Goal: Task Accomplishment & Management: Manage account settings

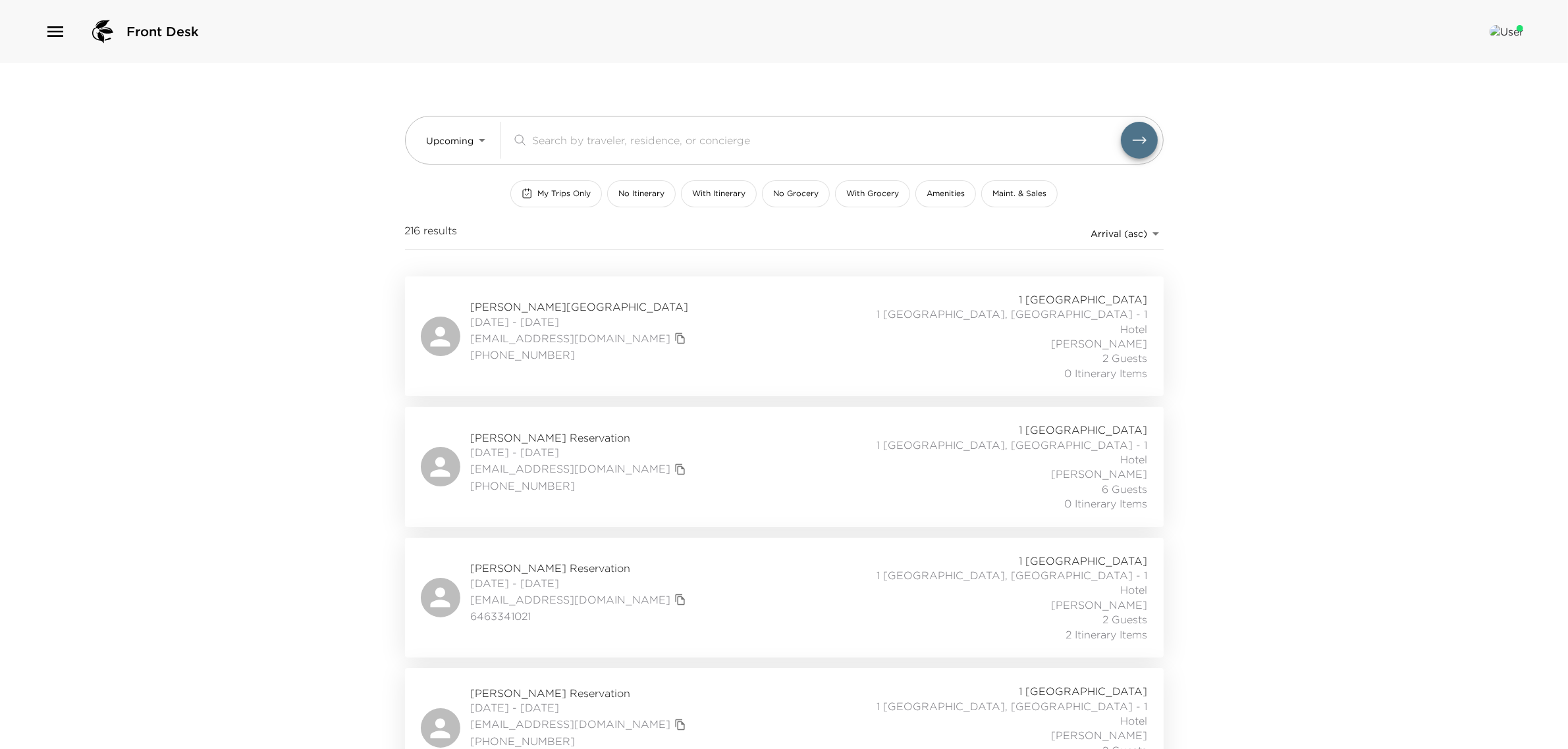
click at [524, 300] on span "Erin Ward Reservation" at bounding box center [580, 307] width 218 height 14
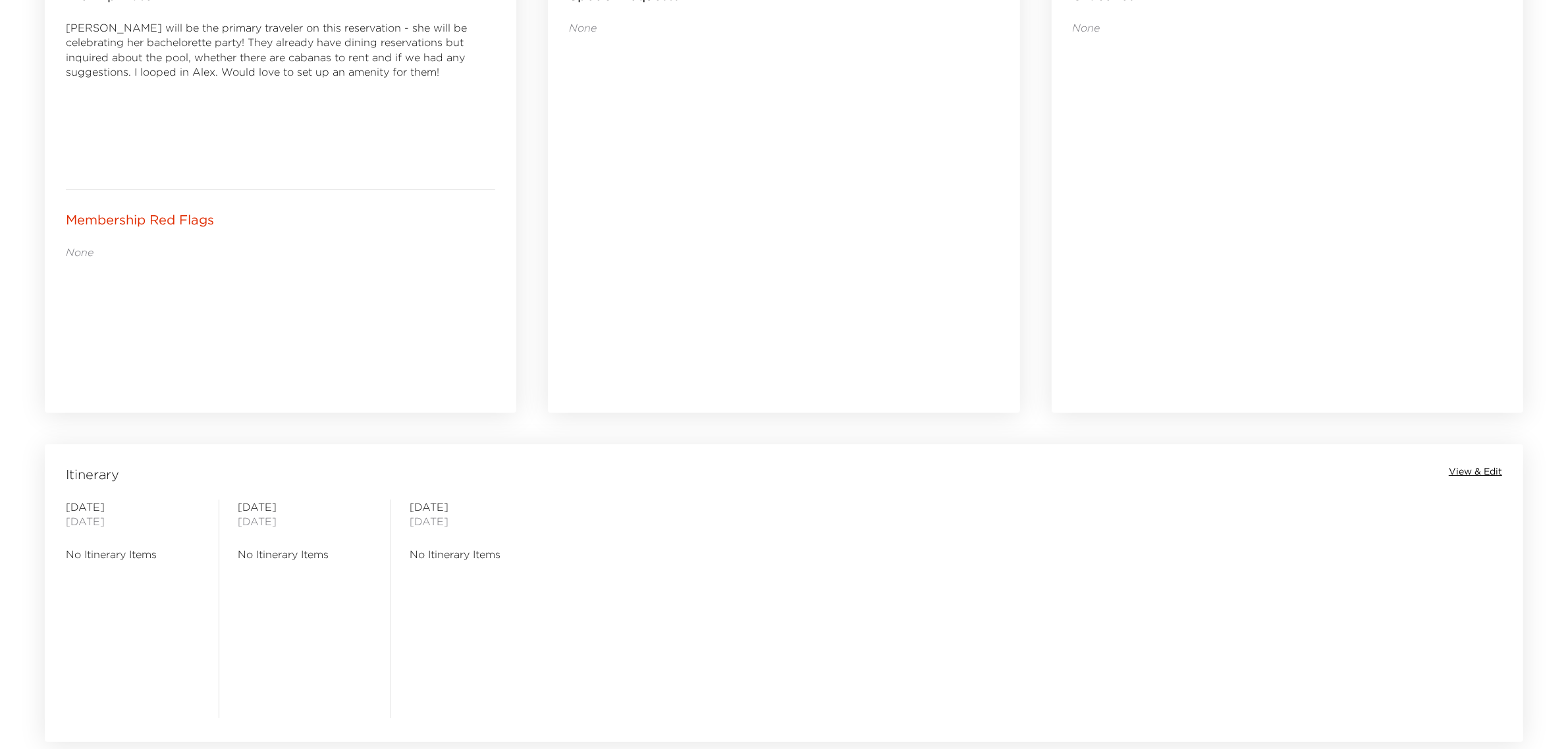
scroll to position [741, 0]
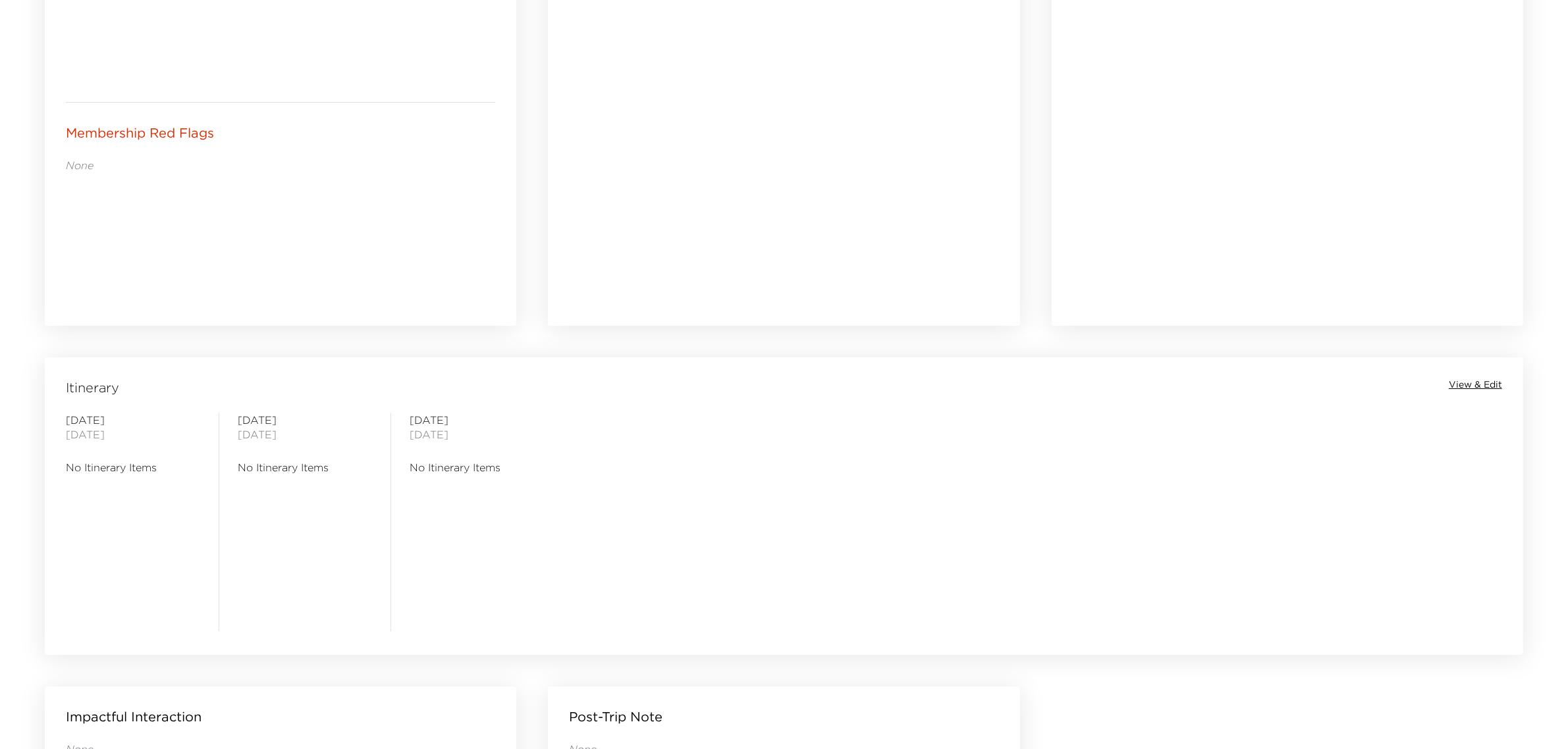
click at [1463, 380] on span "View & Edit" at bounding box center [1475, 385] width 53 height 13
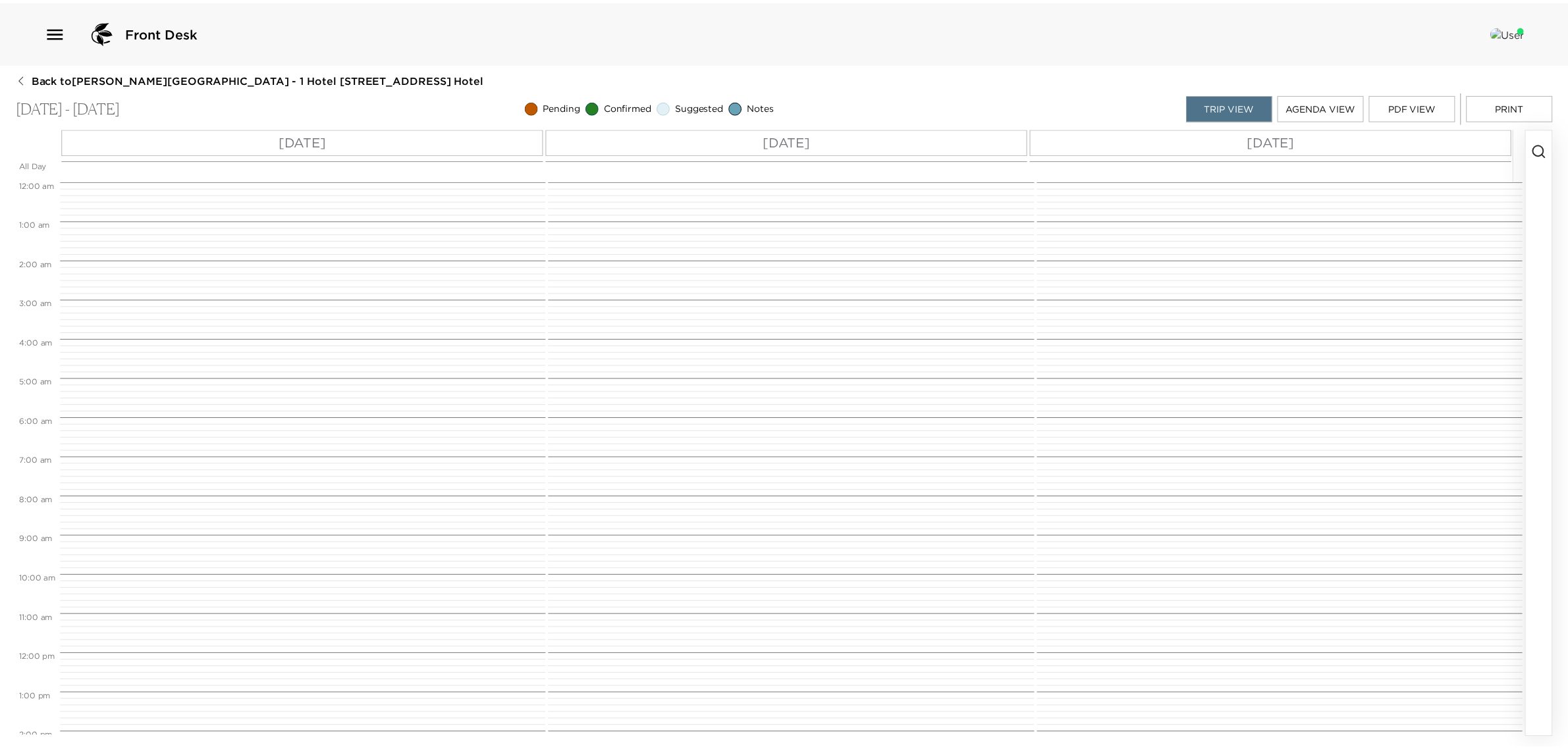
scroll to position [316, 0]
click at [1545, 143] on icon "button" at bounding box center [1551, 150] width 16 height 16
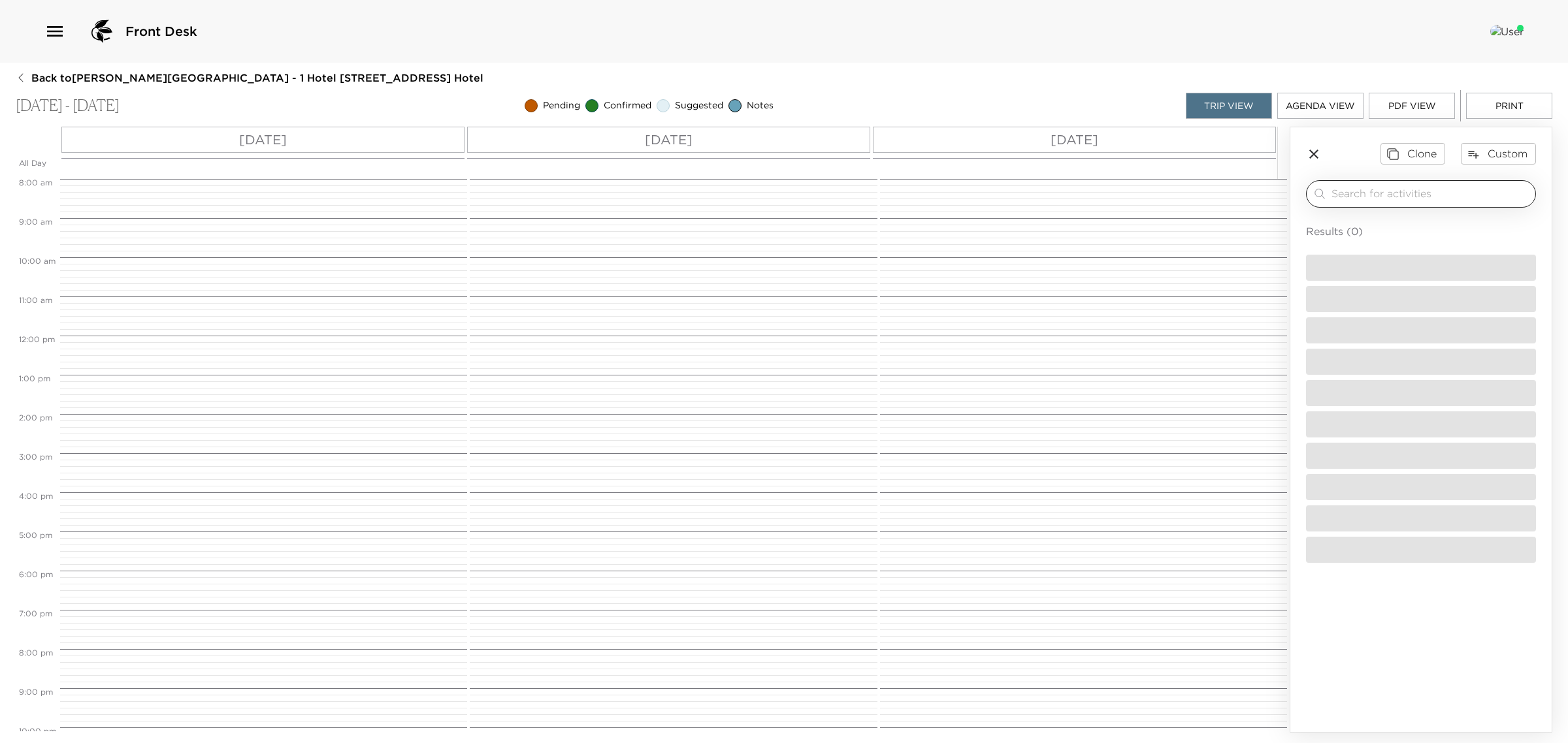
click at [1373, 194] on input "search" at bounding box center [1431, 193] width 199 height 15
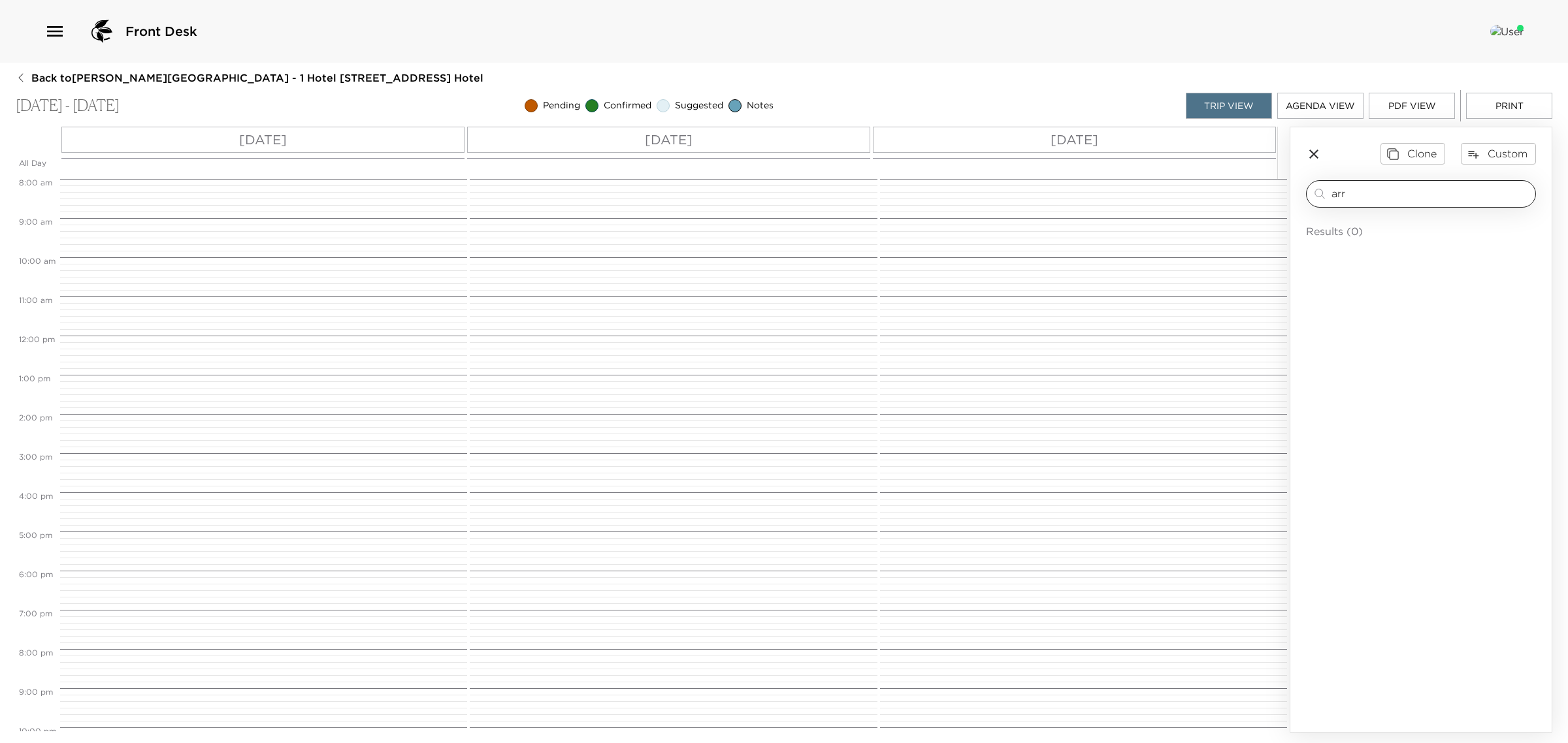
click at [1379, 192] on input "arr" at bounding box center [1431, 193] width 199 height 15
type input "a"
click at [1375, 252] on div "Results (0)" at bounding box center [1421, 239] width 230 height 31
click at [1373, 206] on div "​" at bounding box center [1421, 194] width 230 height 27
click at [1373, 199] on input "search" at bounding box center [1431, 193] width 199 height 15
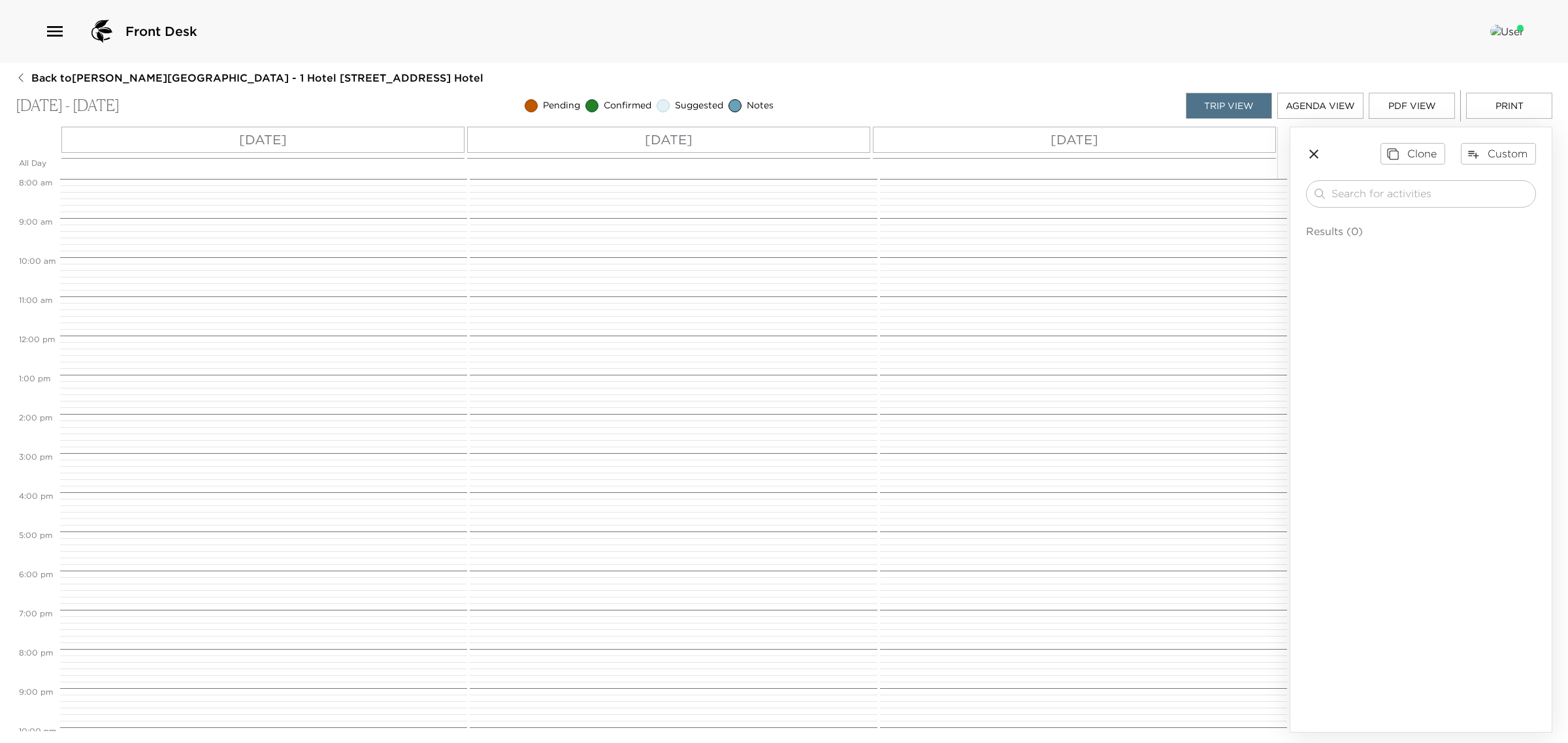
click at [50, 81] on span "Back to [PERSON_NAME][GEOGRAPHIC_DATA] - 1 Hotel [STREET_ADDRESS] Hotel" at bounding box center [257, 77] width 452 height 14
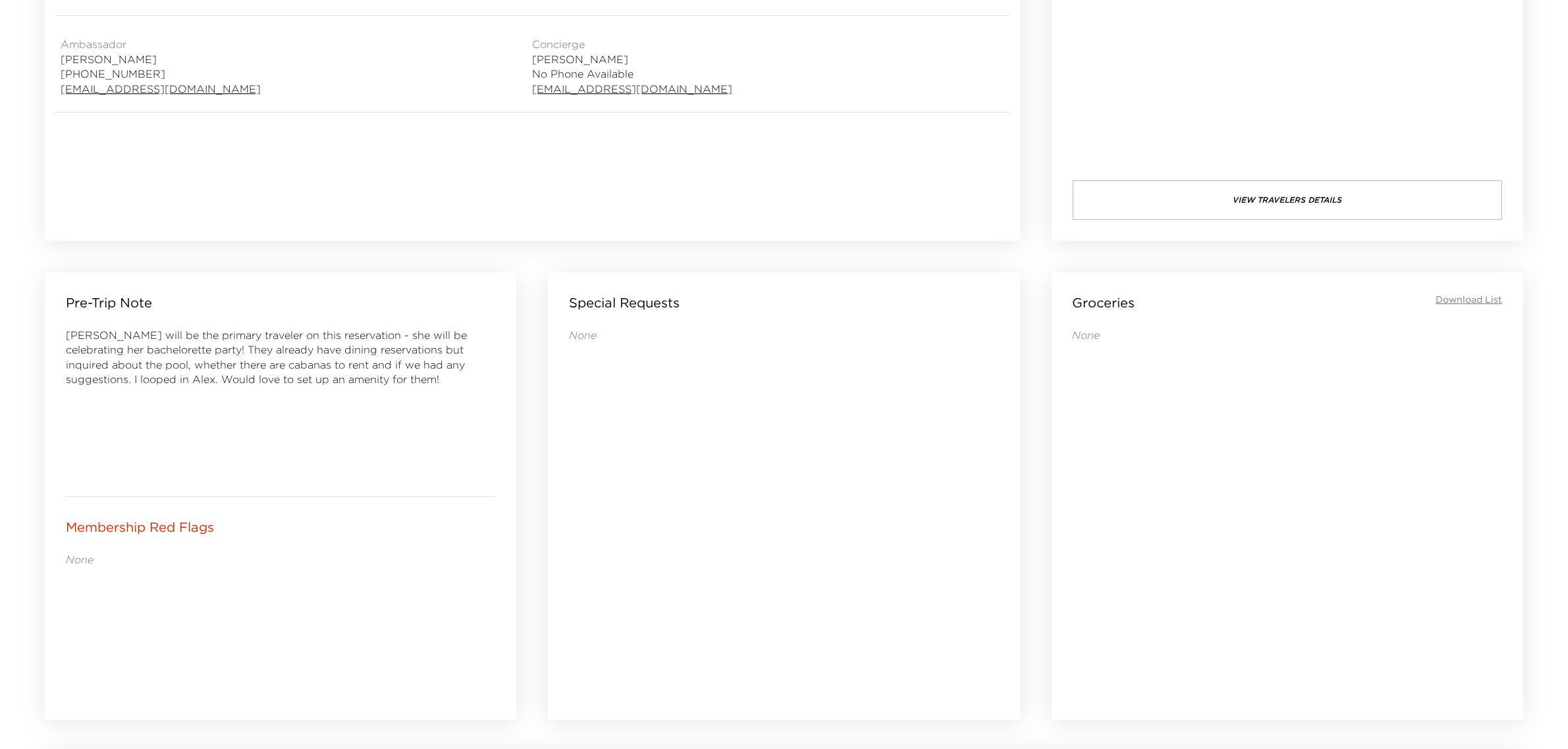
scroll to position [659, 0]
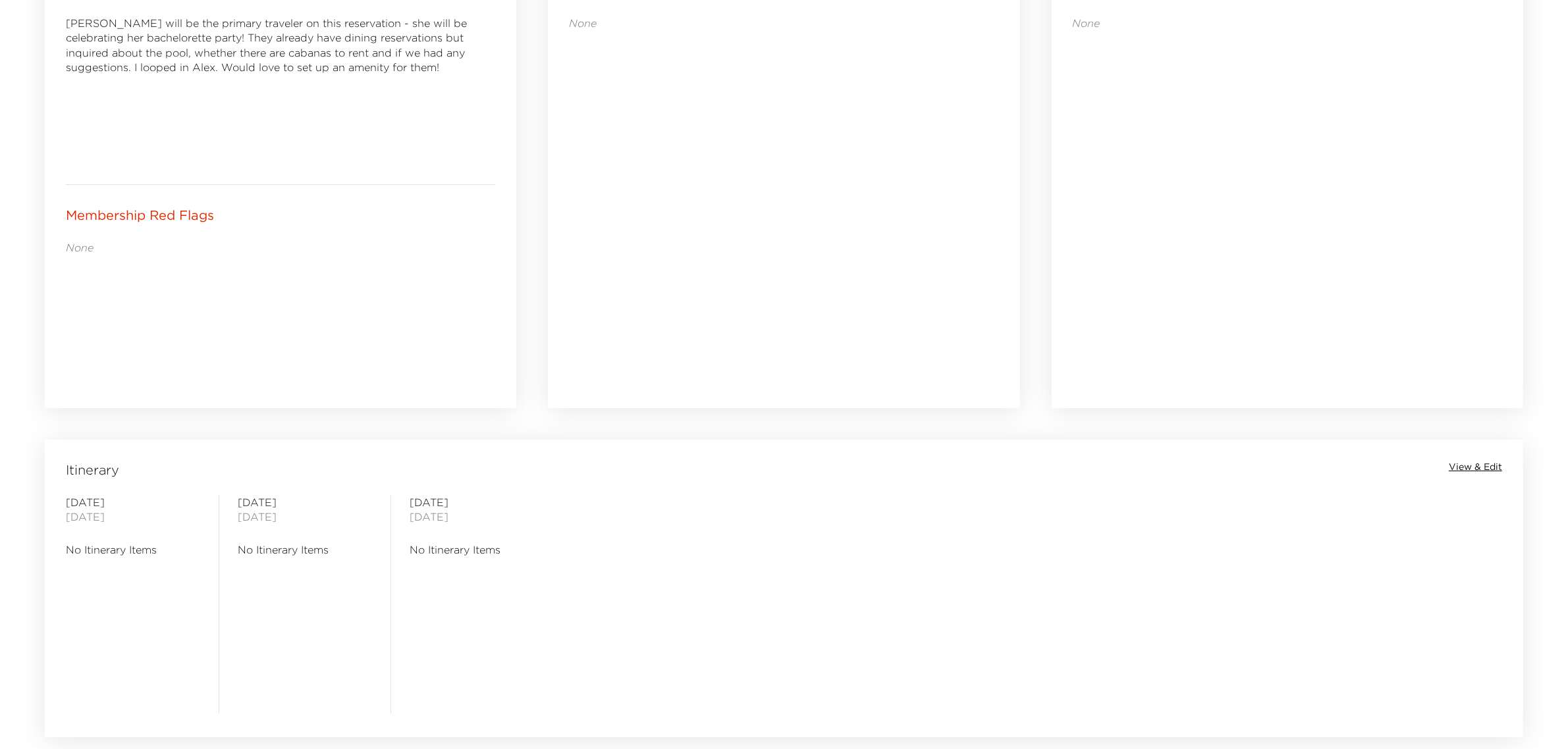
drag, startPoint x: 1471, startPoint y: 479, endPoint x: 1466, endPoint y: 469, distance: 11.2
click at [1469, 478] on div "Itinerary View & Edit [DATE] No Itinerary Items [DATE] No Itinerary Items [DATE…" at bounding box center [784, 580] width 1478 height 280
click at [1463, 468] on span "View & Edit" at bounding box center [1475, 467] width 53 height 13
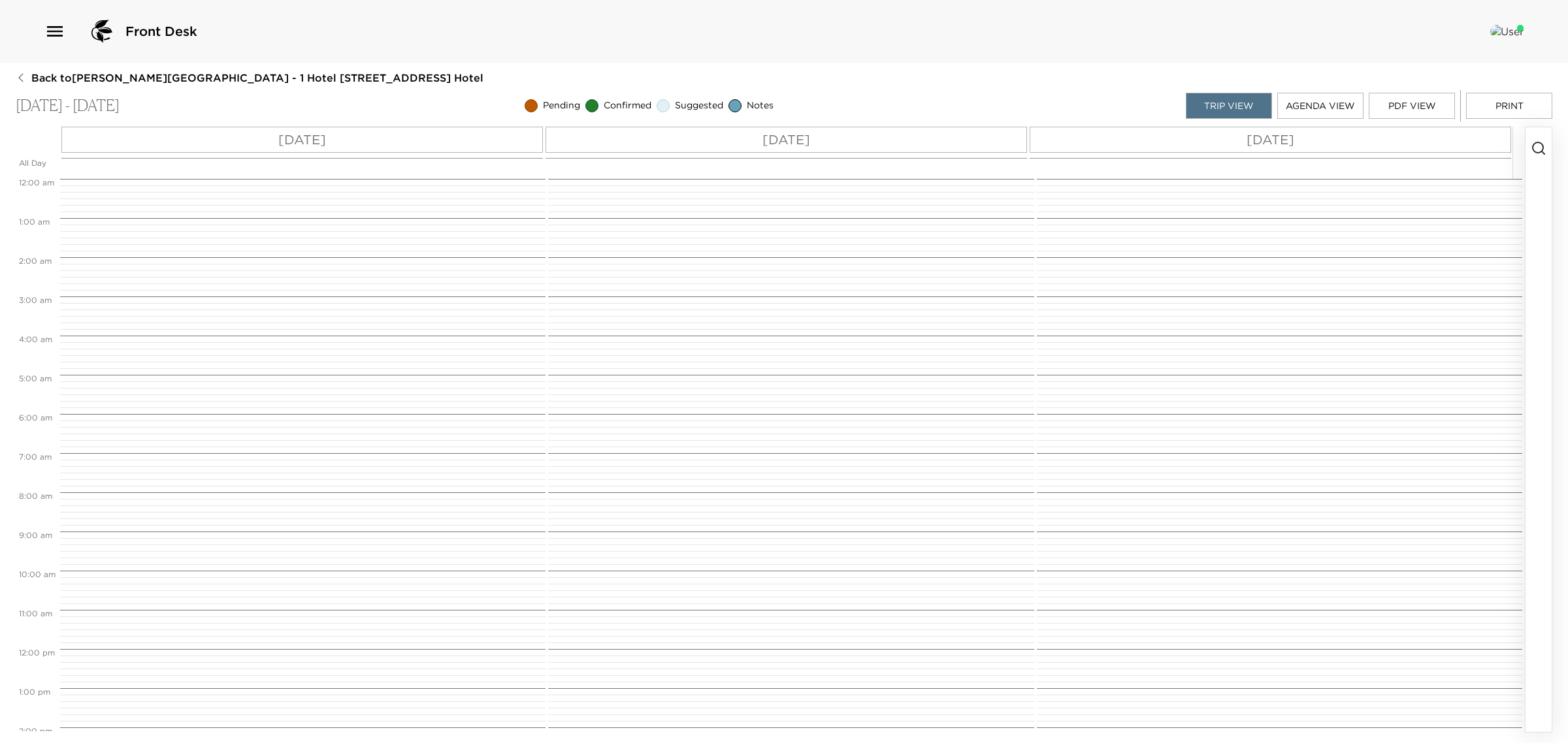
scroll to position [313, 0]
click at [1529, 148] on aside at bounding box center [1538, 430] width 27 height 606
click at [1534, 145] on circle "button" at bounding box center [1538, 147] width 10 height 10
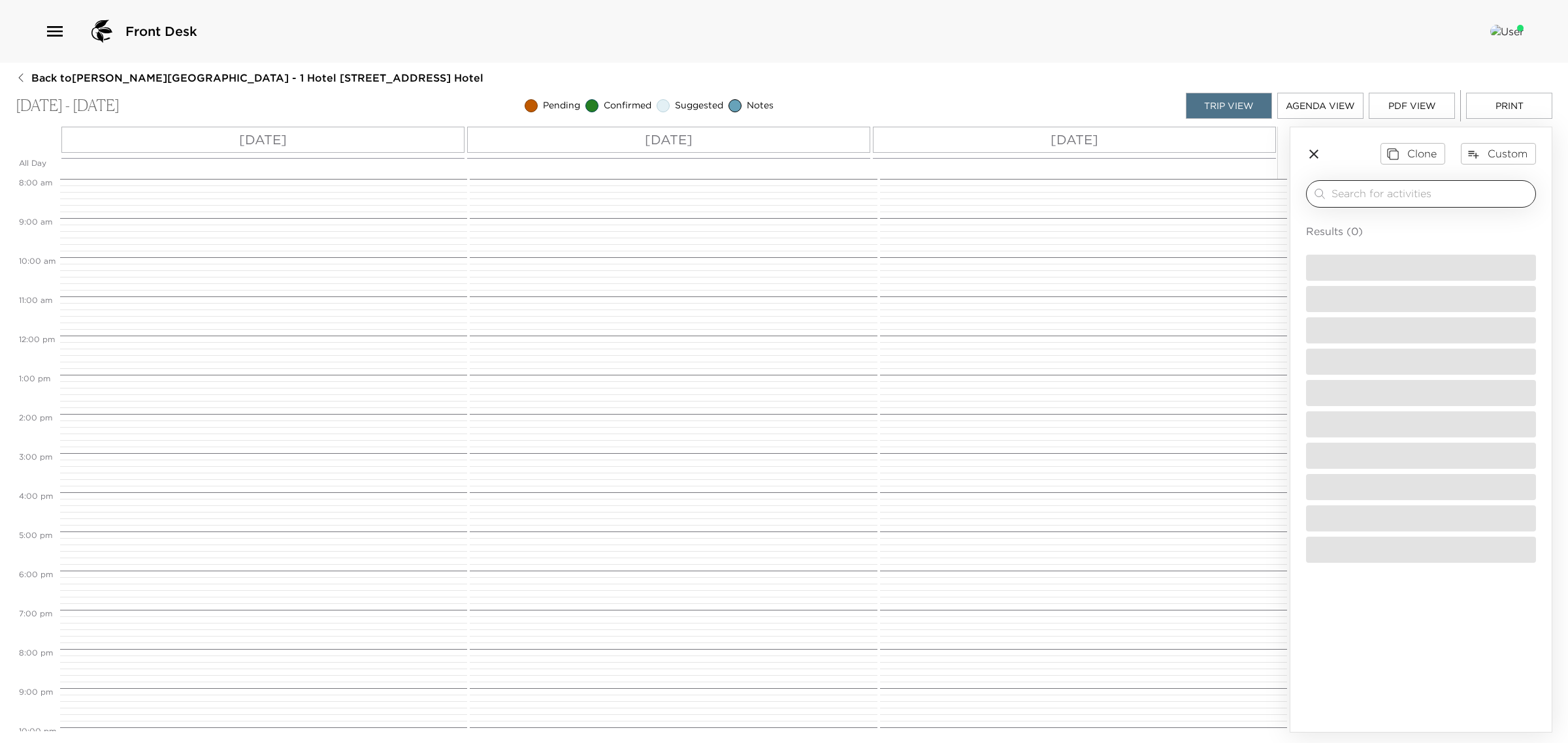
click at [1459, 191] on input "search" at bounding box center [1431, 193] width 199 height 15
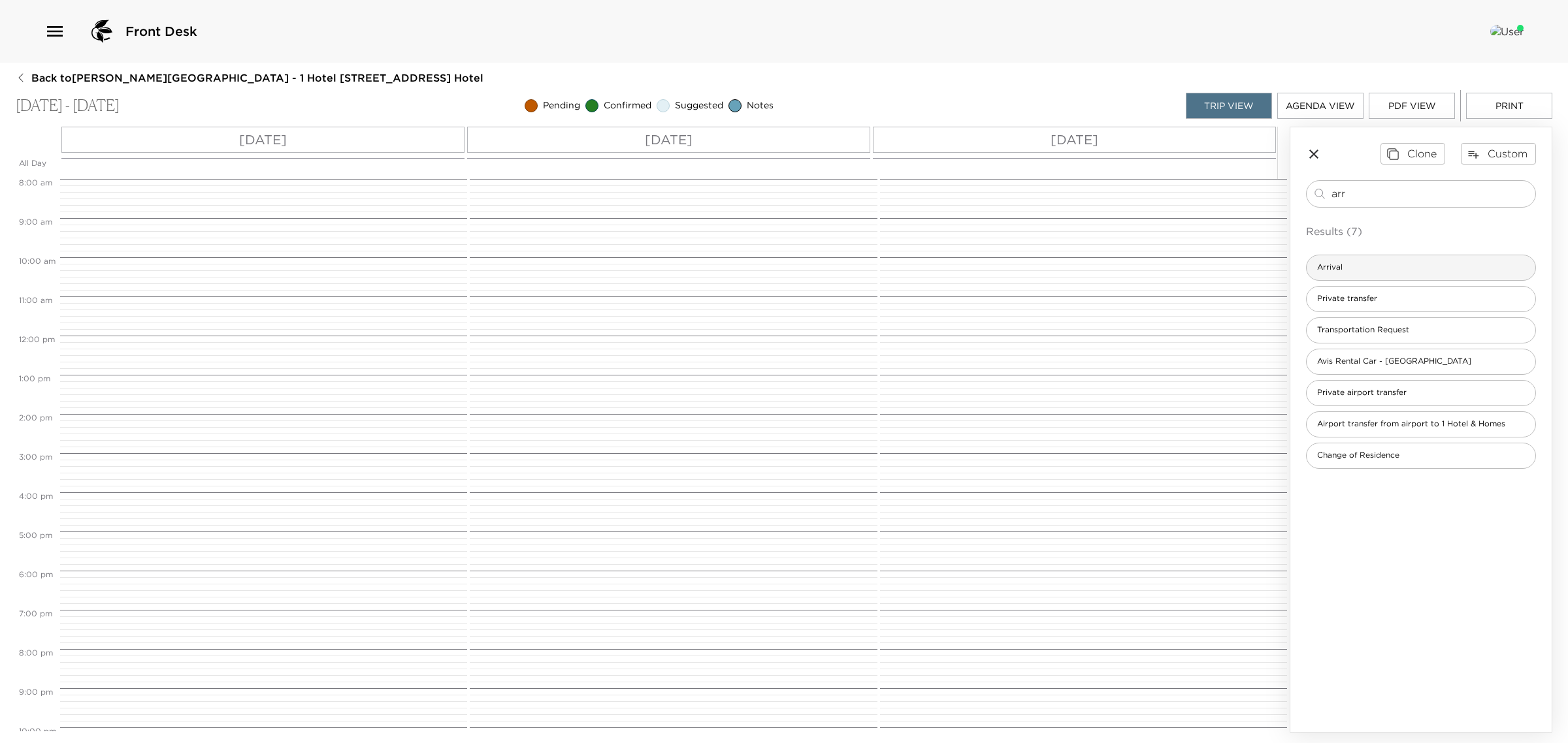
type input "arr"
click at [1399, 258] on div "Arrival" at bounding box center [1421, 268] width 230 height 26
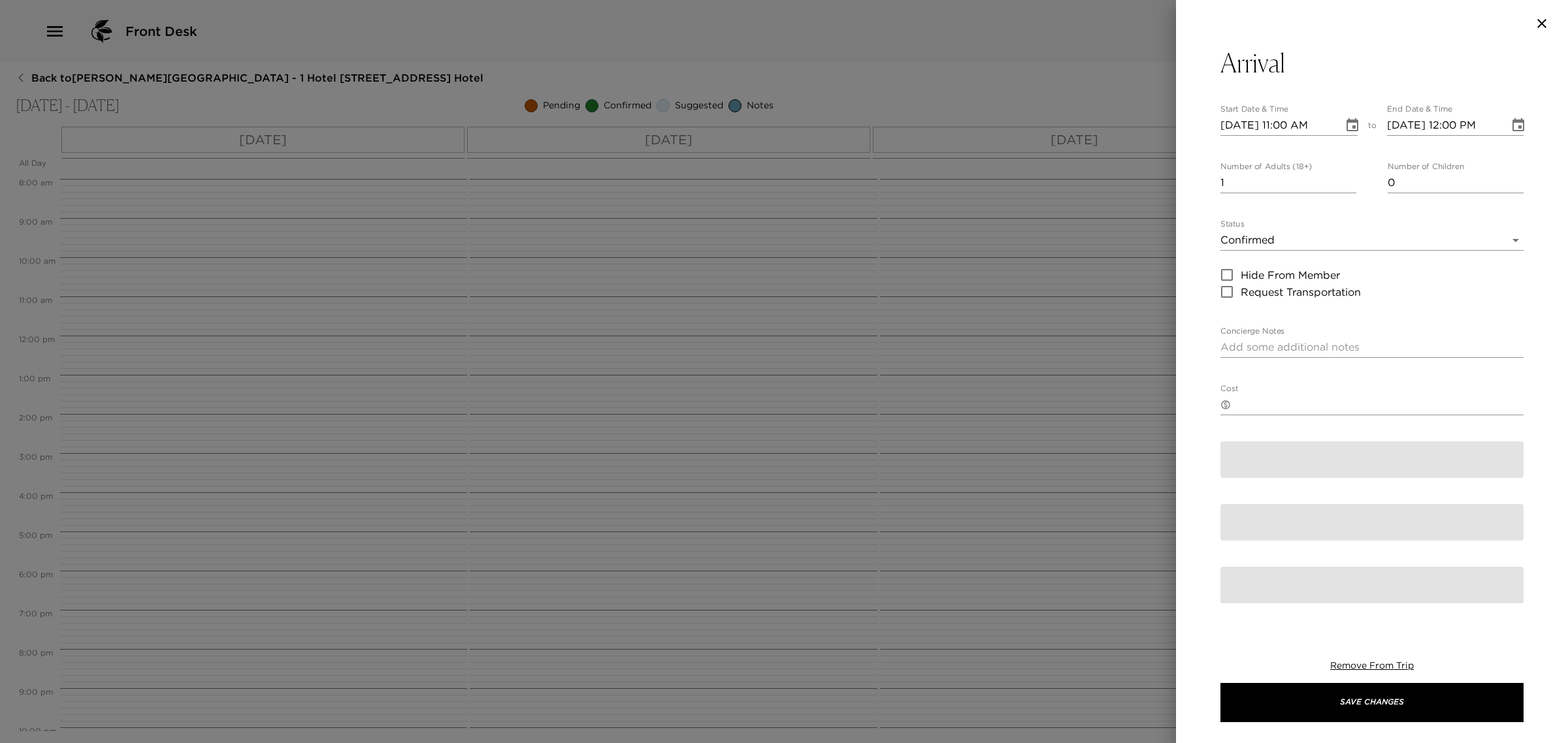
type textarea "Welcome to Exclusive Resorts 1 Hotel [GEOGRAPHIC_DATA]!! We are delighted to ha…"
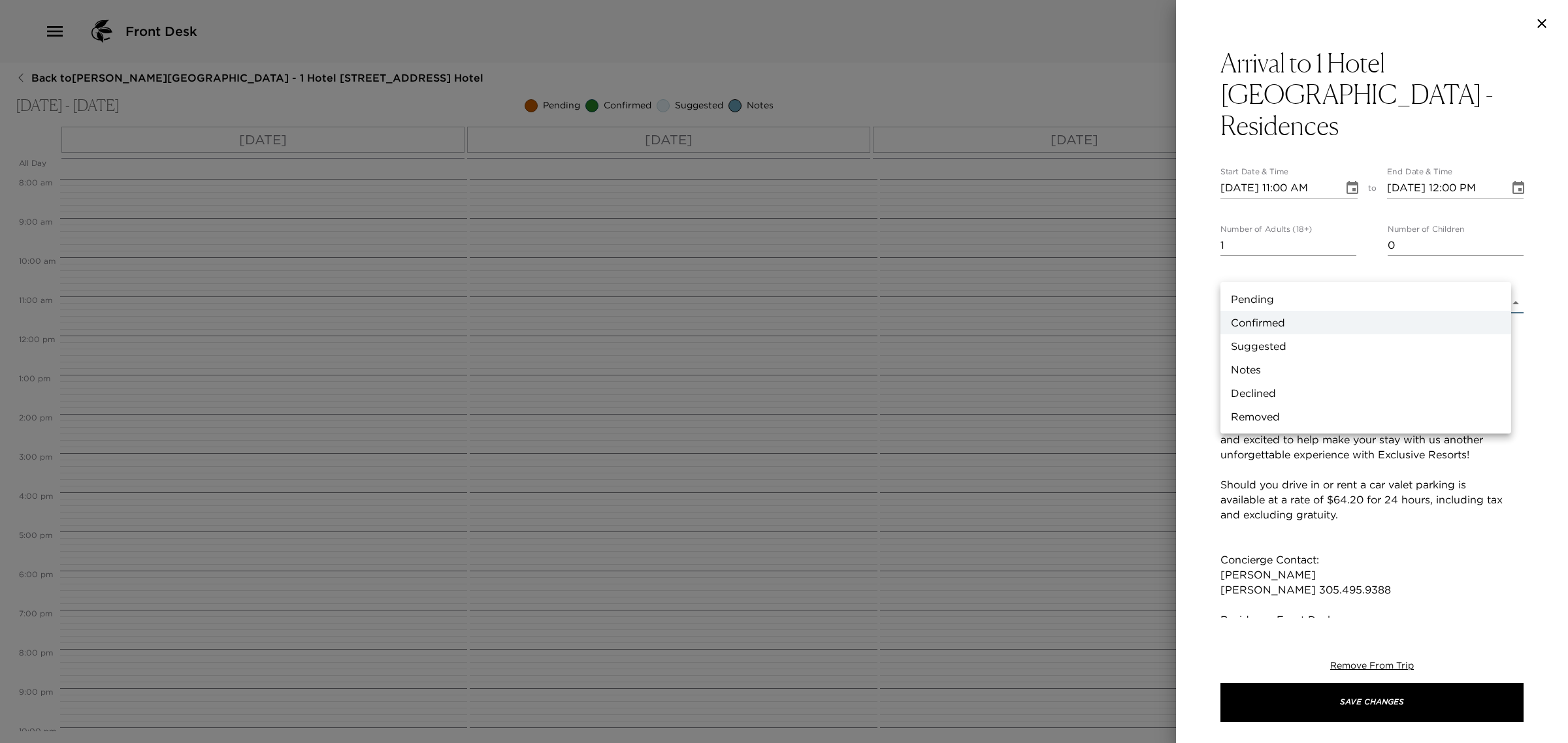
click at [1237, 268] on body "Front Desk Back to [PERSON_NAME][GEOGRAPHIC_DATA] - 1 Hotel [STREET_ADDRESS] - …" at bounding box center [784, 372] width 1568 height 743
click at [1259, 347] on li "Suggested" at bounding box center [1366, 346] width 291 height 23
type input "Suggestion"
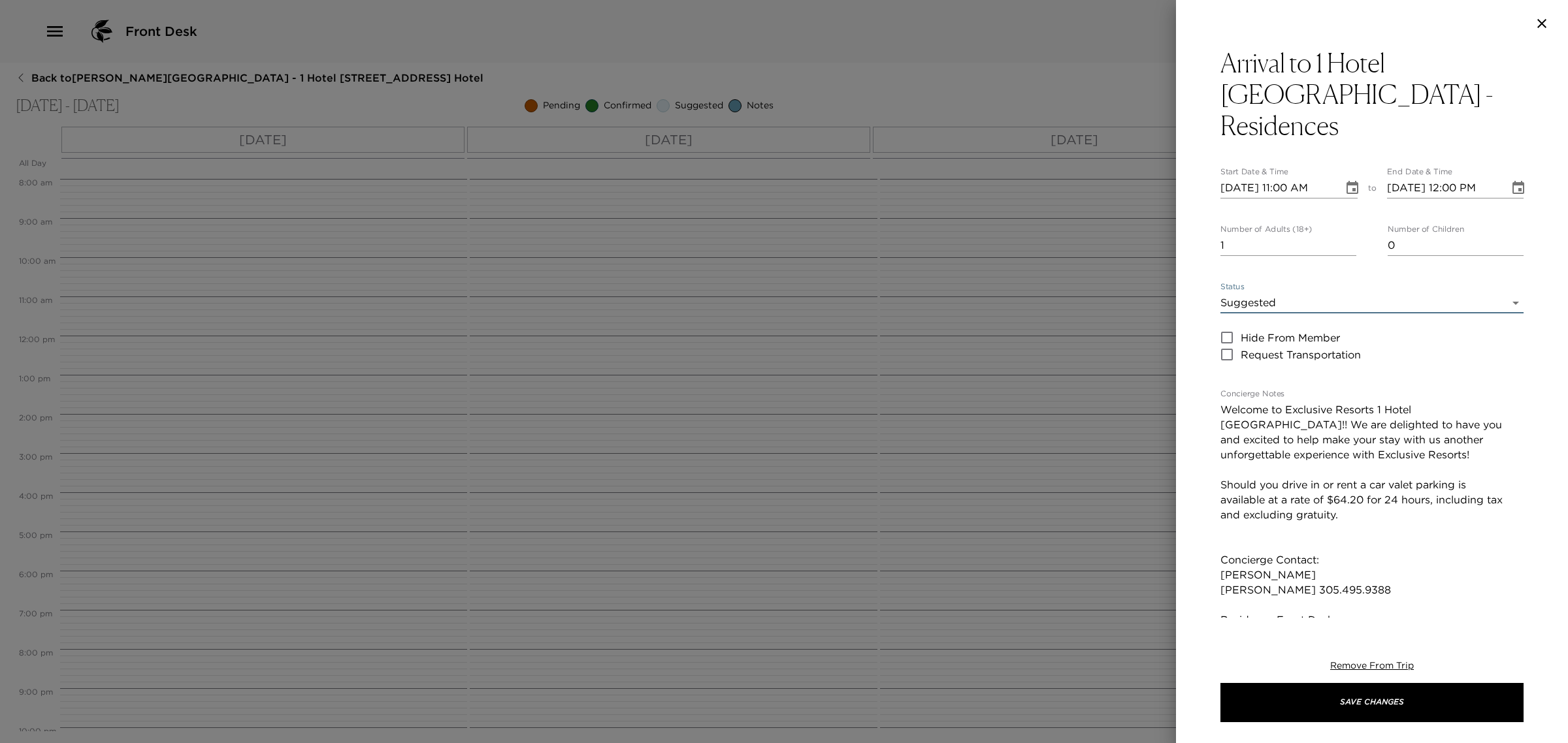
click at [1294, 177] on input "[DATE] 11:00 AM" at bounding box center [1277, 188] width 113 height 21
click at [1287, 177] on input "[DATE] 11:00 AM" at bounding box center [1277, 188] width 113 height 21
type input "[DATE] 04:00 PM"
type input "[DATE] 05:00 PM"
type input "[DATE] 04:00 PM"
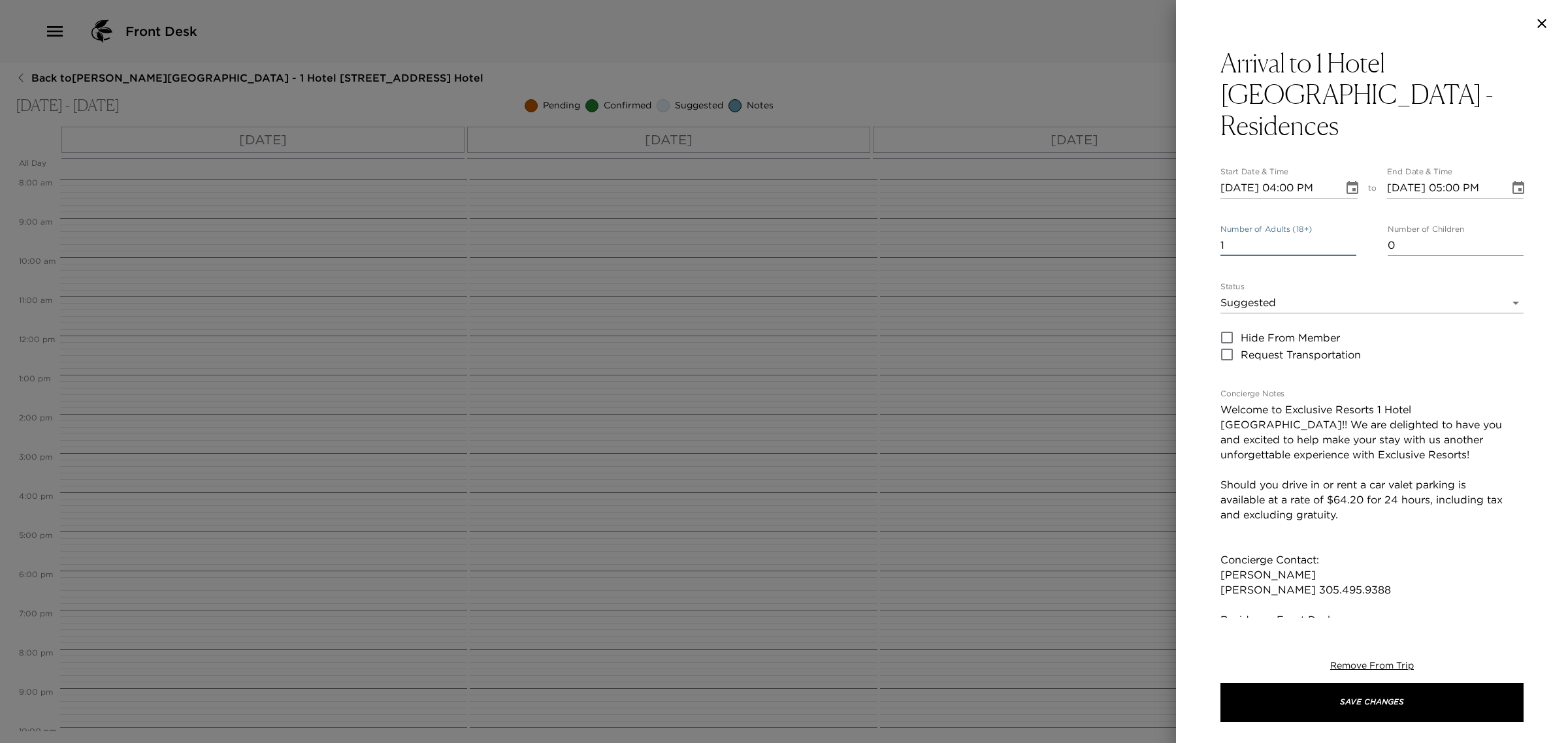
drag, startPoint x: 1230, startPoint y: 220, endPoint x: 1196, endPoint y: 148, distance: 79.6
click at [1173, 178] on div "Arrival to 1 Hotel [GEOGRAPHIC_DATA] - Residences Start Date & Time [DATE] 04:0…" at bounding box center [784, 372] width 1568 height 743
type input "8"
drag, startPoint x: 1344, startPoint y: 725, endPoint x: 1341, endPoint y: 714, distance: 11.4
click at [1343, 725] on div "Remove From Trip Save Changes" at bounding box center [1371, 691] width 303 height 105
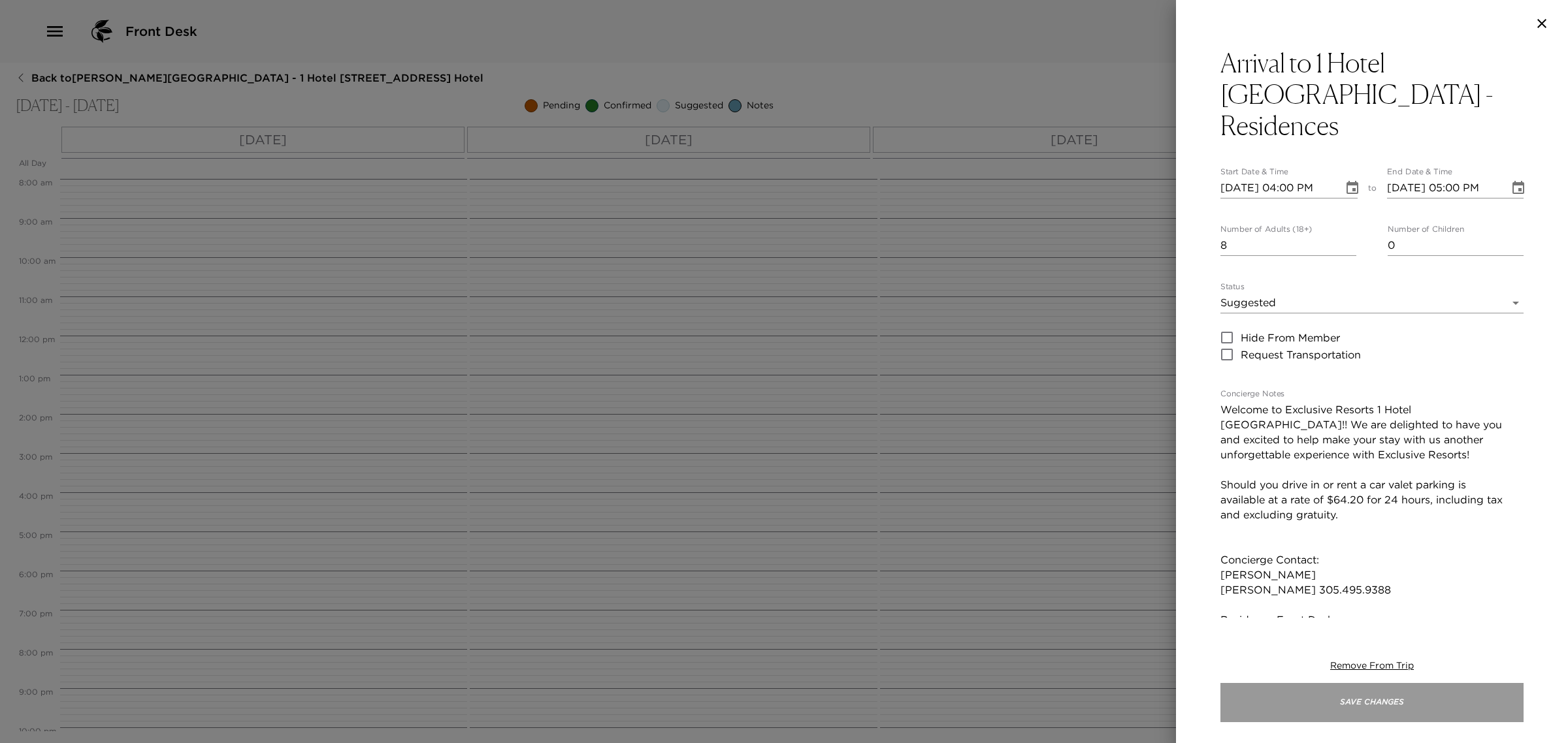
click at [1344, 709] on button "Save Changes" at bounding box center [1371, 702] width 303 height 39
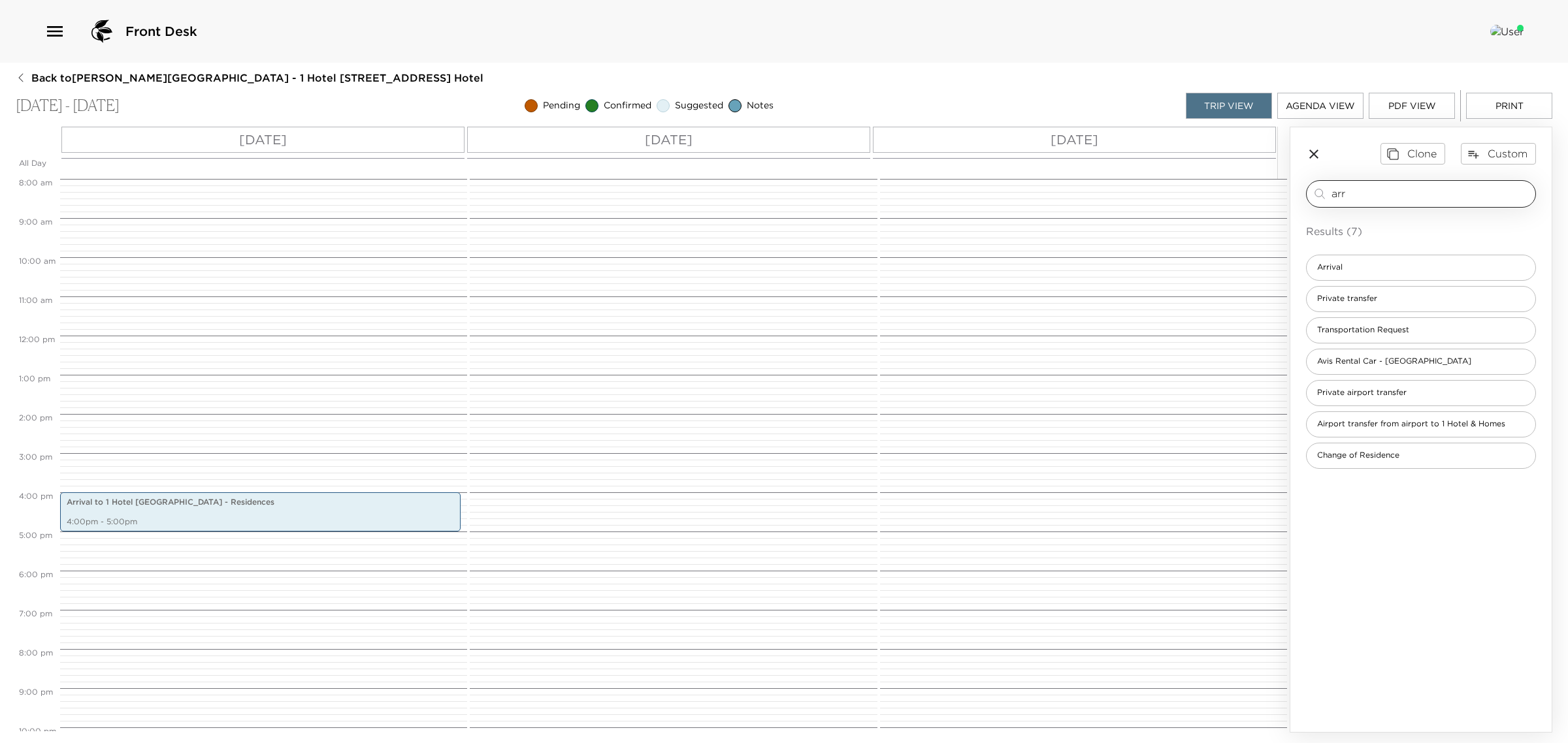
click at [1357, 190] on input "arr" at bounding box center [1431, 193] width 199 height 15
click at [1356, 190] on input "arr" at bounding box center [1431, 193] width 199 height 15
type input "depa"
click at [1347, 260] on div "Departure" at bounding box center [1421, 268] width 230 height 26
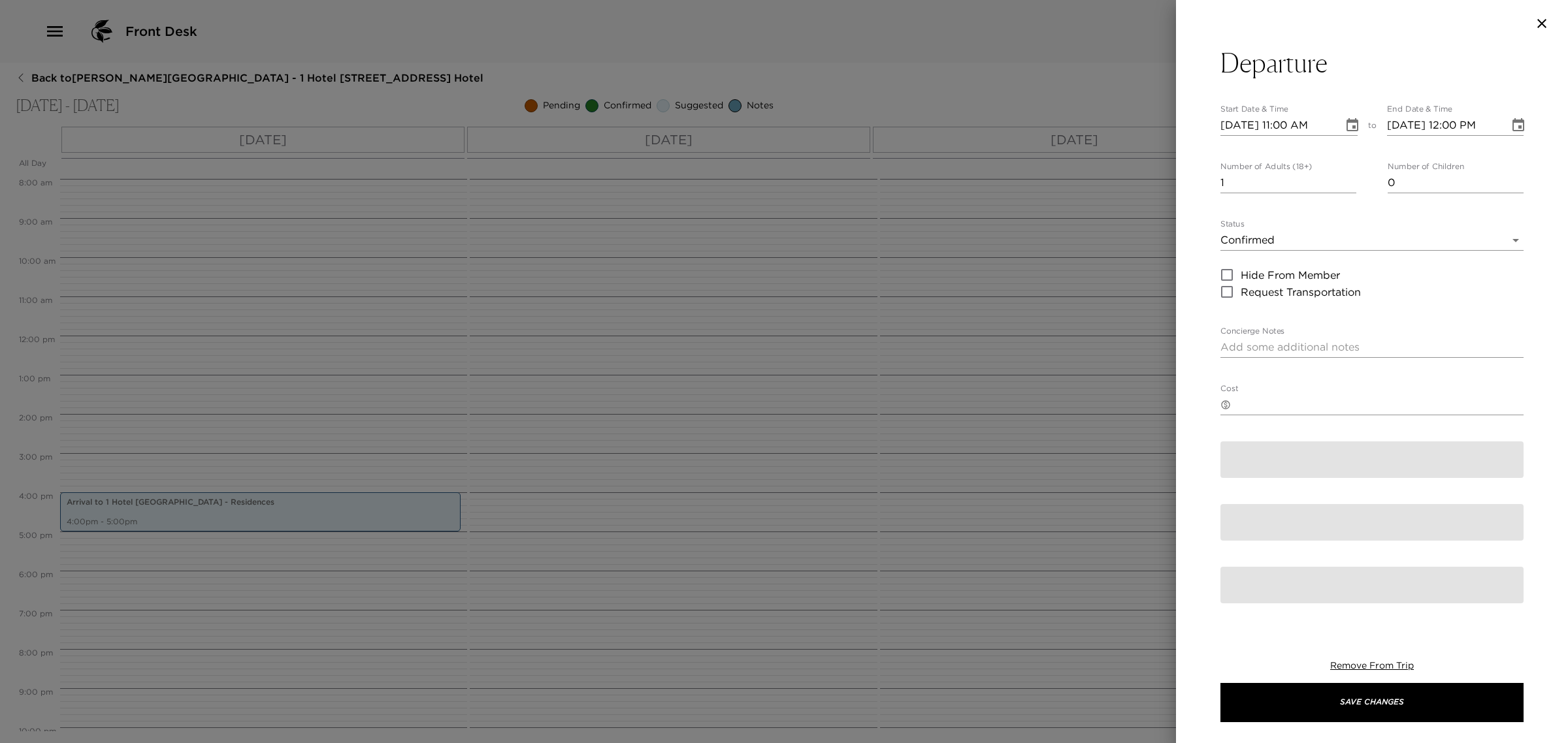
type textarea "We hope you enjoyed your stay with us and wish you a safe journey to your next …"
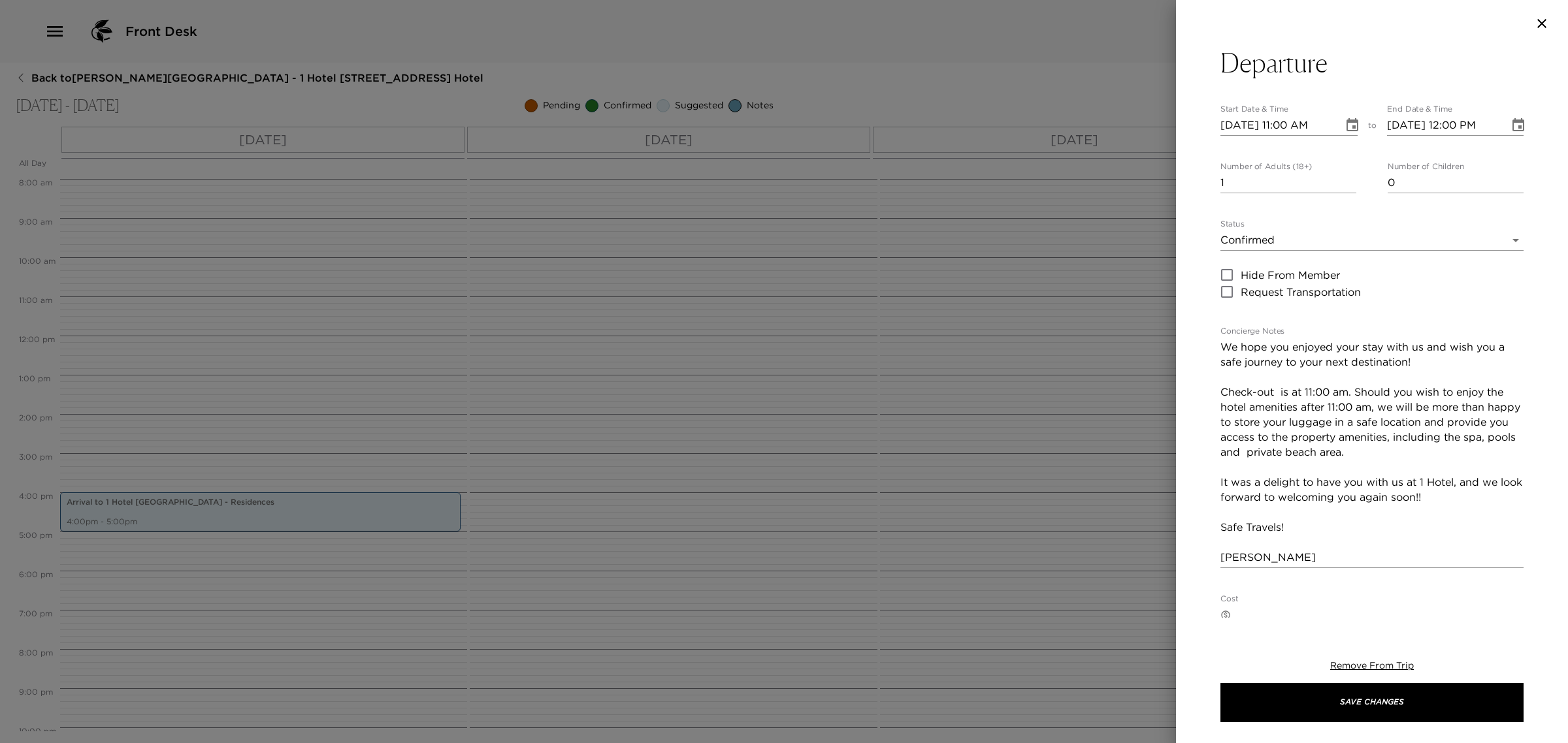
click at [1248, 122] on input "[DATE] 11:00 AM" at bounding box center [1277, 125] width 113 height 21
type input "[DATE] 11:00 AM"
type input "[DATE] 12:00 PM"
type input "[DATE] 11:00 AM"
click at [1232, 185] on input "1" at bounding box center [1288, 183] width 136 height 21
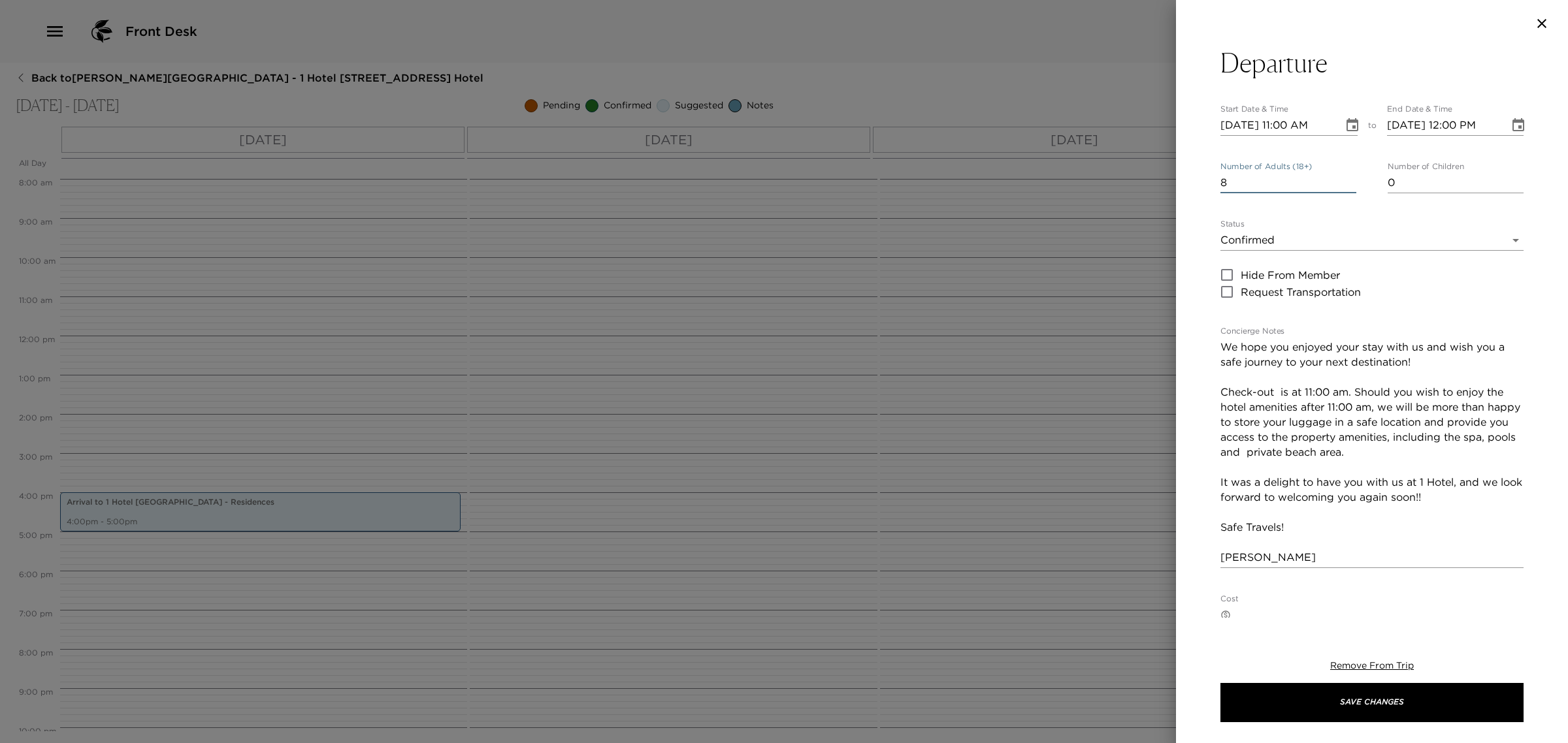
type input "8"
click at [1264, 237] on body "Front Desk Back to [PERSON_NAME][GEOGRAPHIC_DATA] - 1 Hotel [STREET_ADDRESS] - …" at bounding box center [784, 372] width 1568 height 743
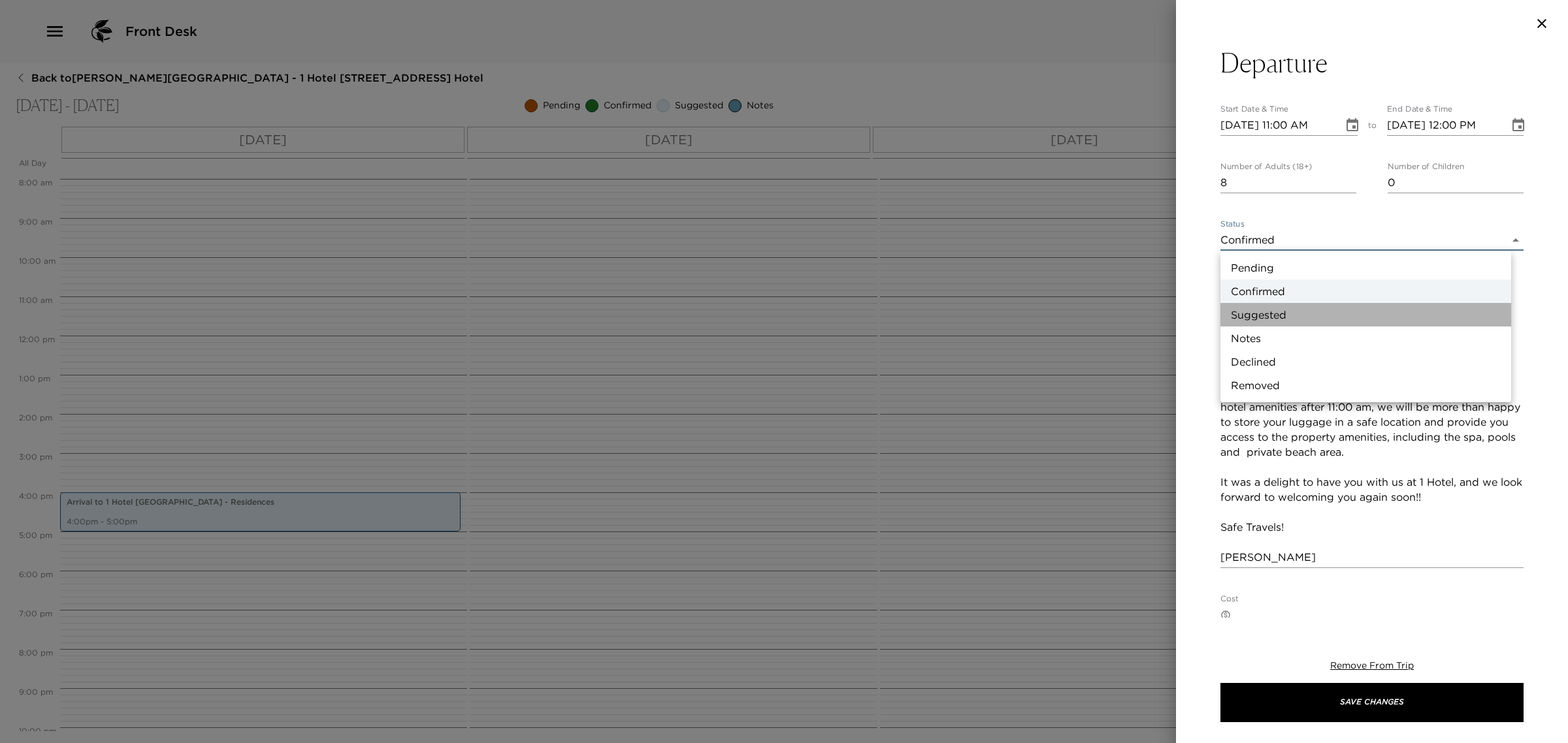
click at [1271, 318] on li "Suggested" at bounding box center [1366, 314] width 291 height 23
type input "Suggestion"
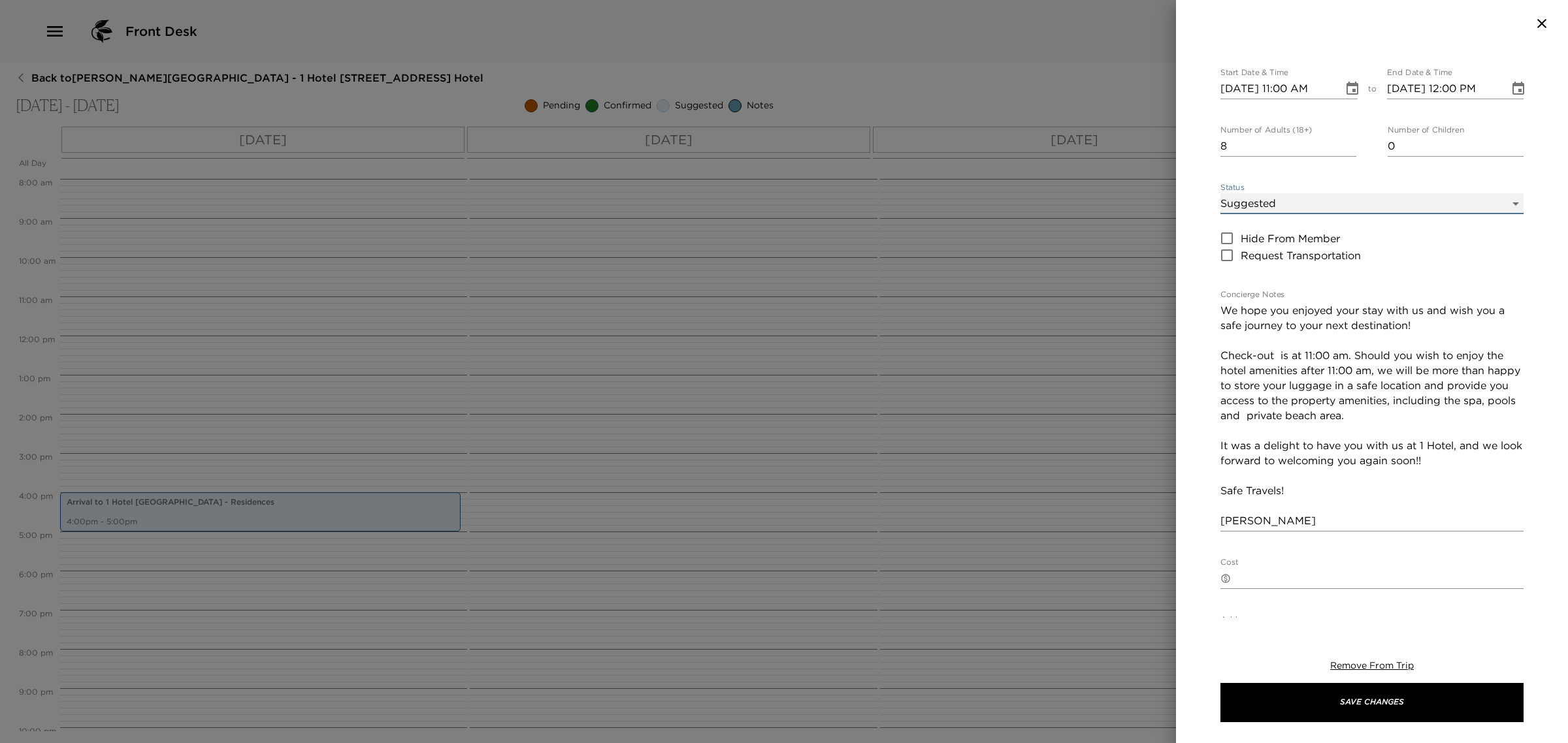
scroll to position [0, 0]
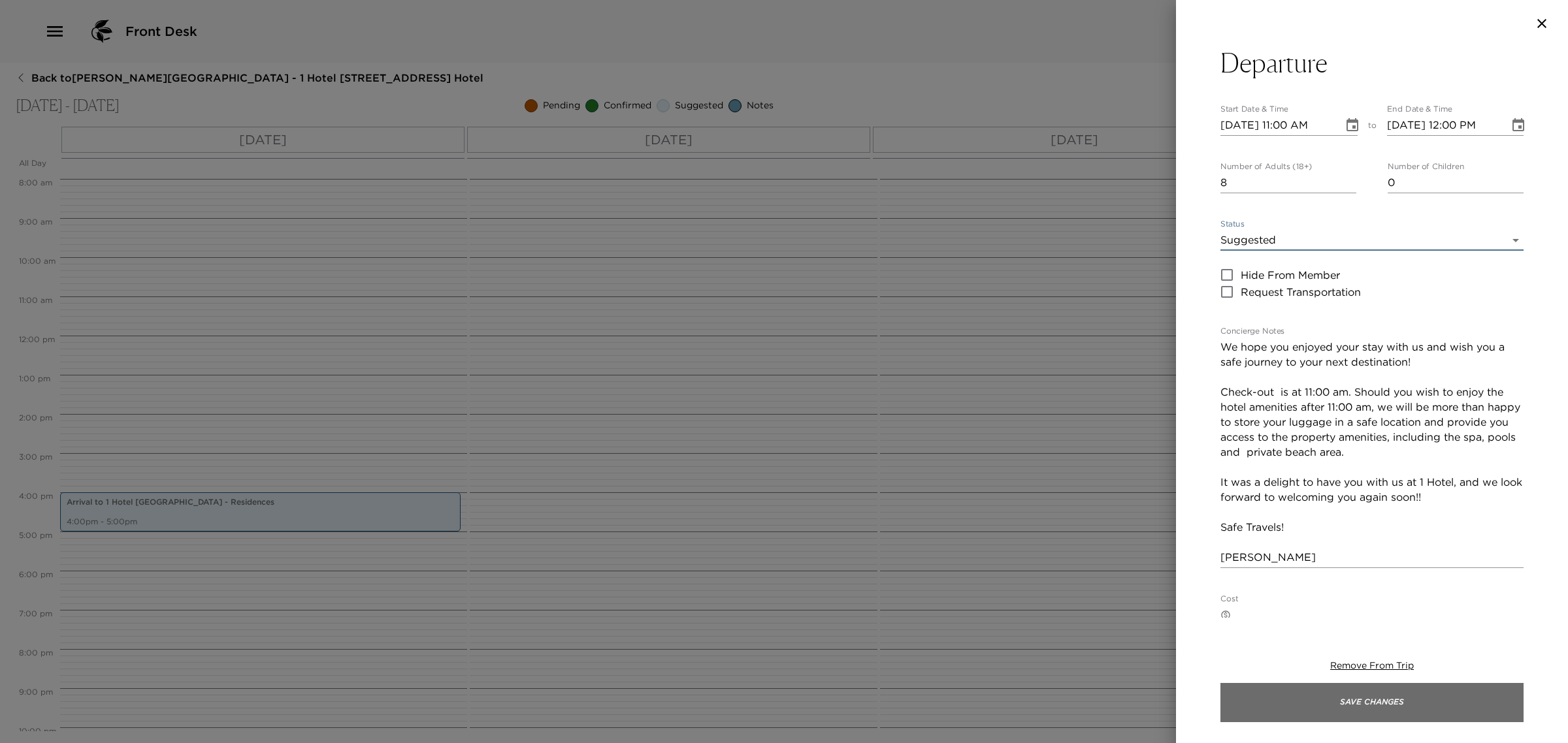
click at [1280, 697] on button "Save Changes" at bounding box center [1371, 702] width 303 height 39
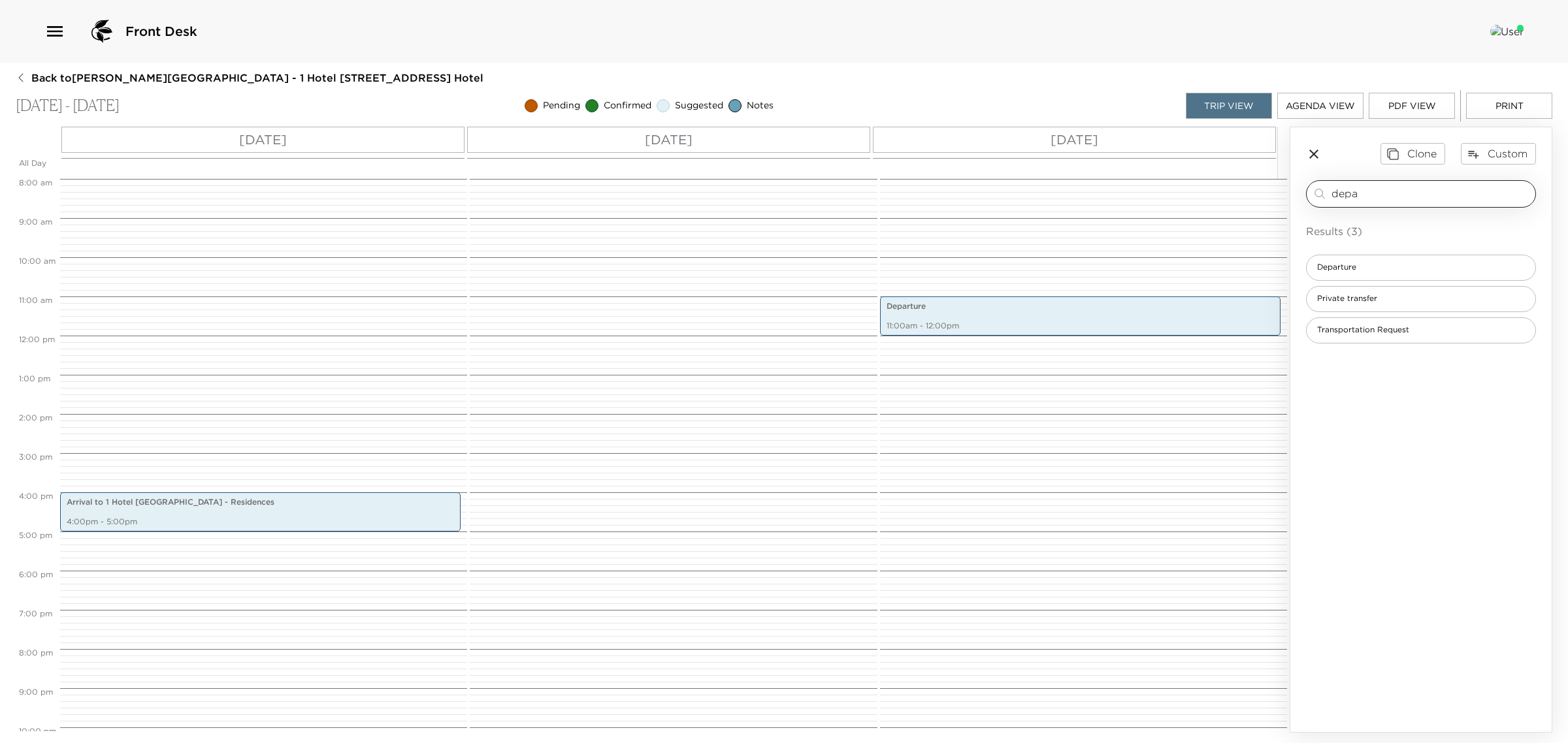
drag, startPoint x: 1448, startPoint y: 210, endPoint x: 1442, endPoint y: 205, distance: 7.8
click at [1447, 210] on div "depa ​ Results (3) Departure Private transfer Transportation Request" at bounding box center [1421, 262] width 230 height 163
click at [1441, 204] on div "depa ​" at bounding box center [1421, 194] width 230 height 27
click at [1439, 204] on div "depa ​" at bounding box center [1421, 194] width 230 height 27
click at [1438, 201] on div "depa ​" at bounding box center [1421, 194] width 230 height 27
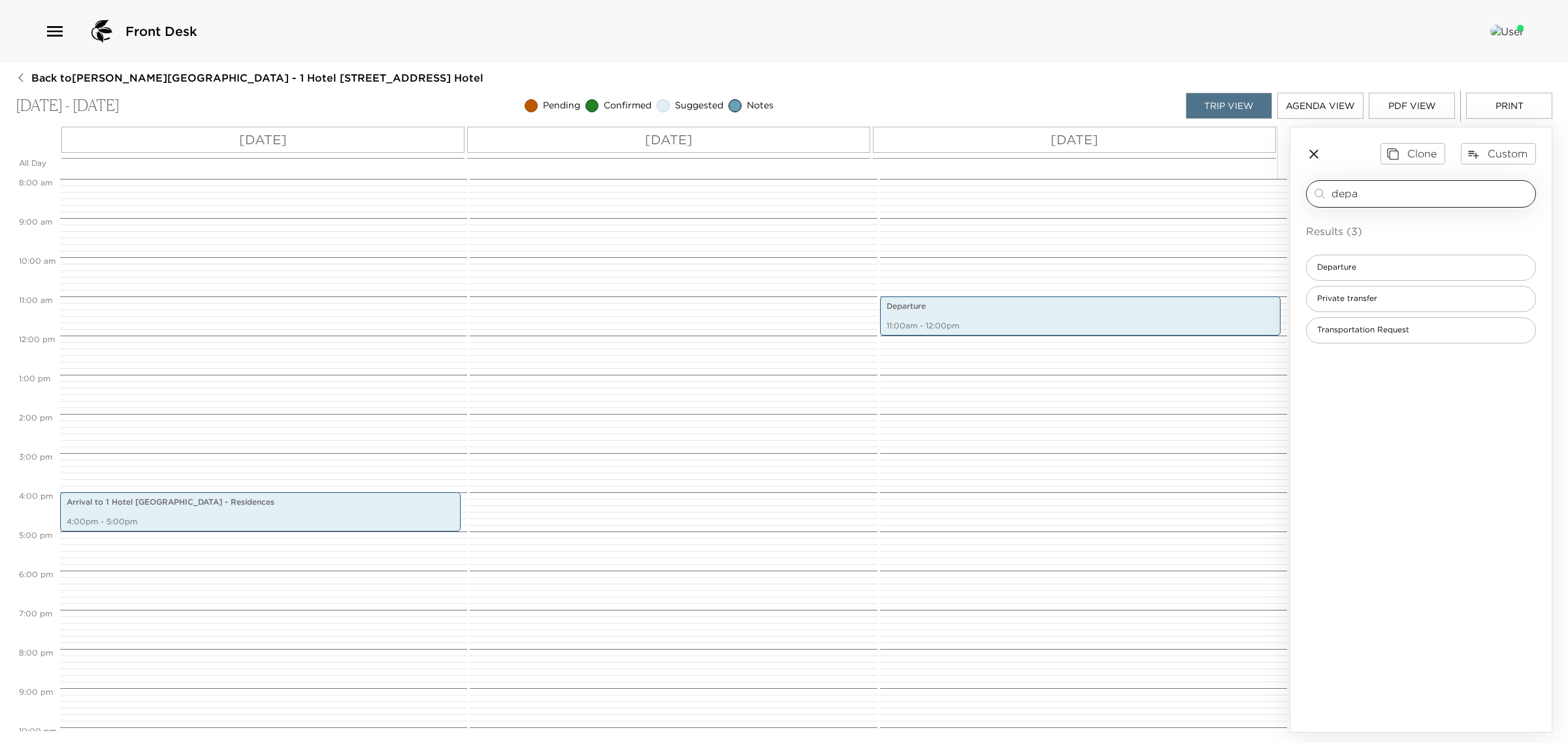
click at [1438, 201] on div "depa ​" at bounding box center [1431, 194] width 199 height 16
click at [1433, 196] on input "depa" at bounding box center [1431, 193] width 199 height 15
type input "watr"
click at [1358, 268] on div "Watr" at bounding box center [1421, 268] width 230 height 26
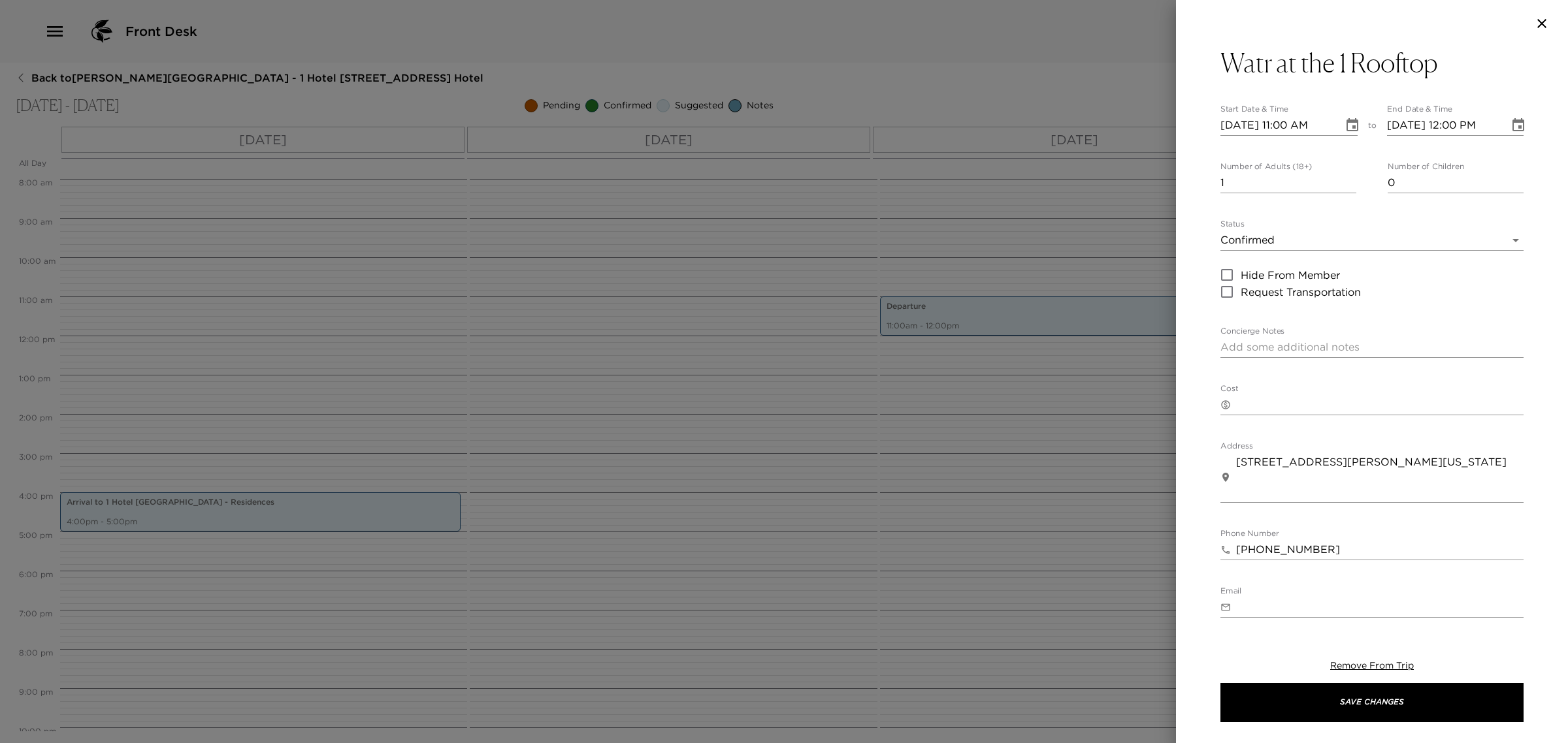
click at [1286, 127] on input "[DATE] 11:00 AM" at bounding box center [1277, 125] width 113 height 21
type input "[DATE] 07:00 PM"
type input "[DATE] 08:00 PM"
type input "[DATE] 07:00 PM"
drag, startPoint x: 1236, startPoint y: 185, endPoint x: 1083, endPoint y: 201, distance: 153.8
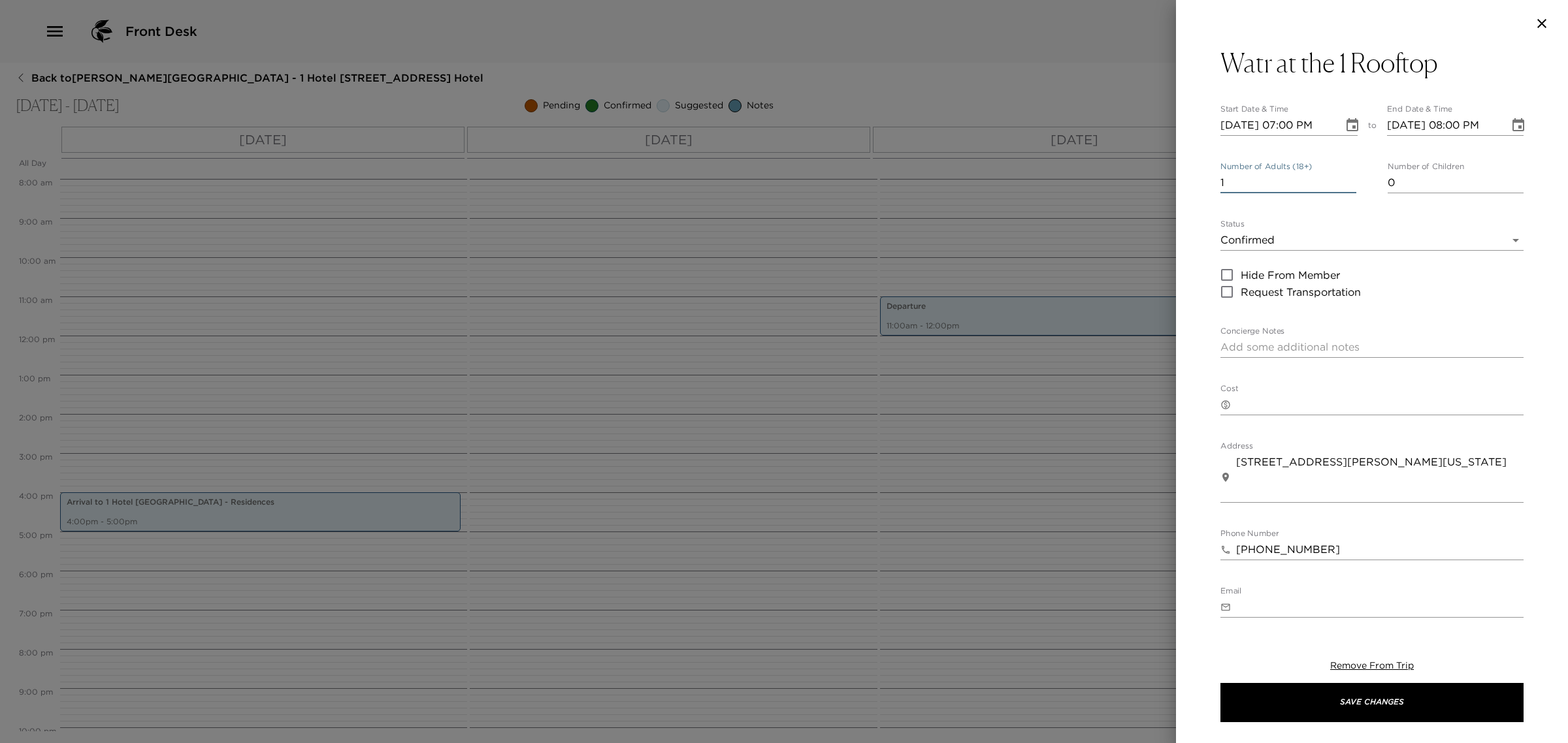
click at [1082, 201] on div "Watr at the 1 Rooftop Start Date & Time [DATE] 07:00 PM to End Date & Time [DAT…" at bounding box center [784, 372] width 1568 height 743
type input "8"
click at [1247, 240] on body "Front Desk Back to [PERSON_NAME][GEOGRAPHIC_DATA] - 1 Hotel [STREET_ADDRESS] - …" at bounding box center [784, 372] width 1568 height 743
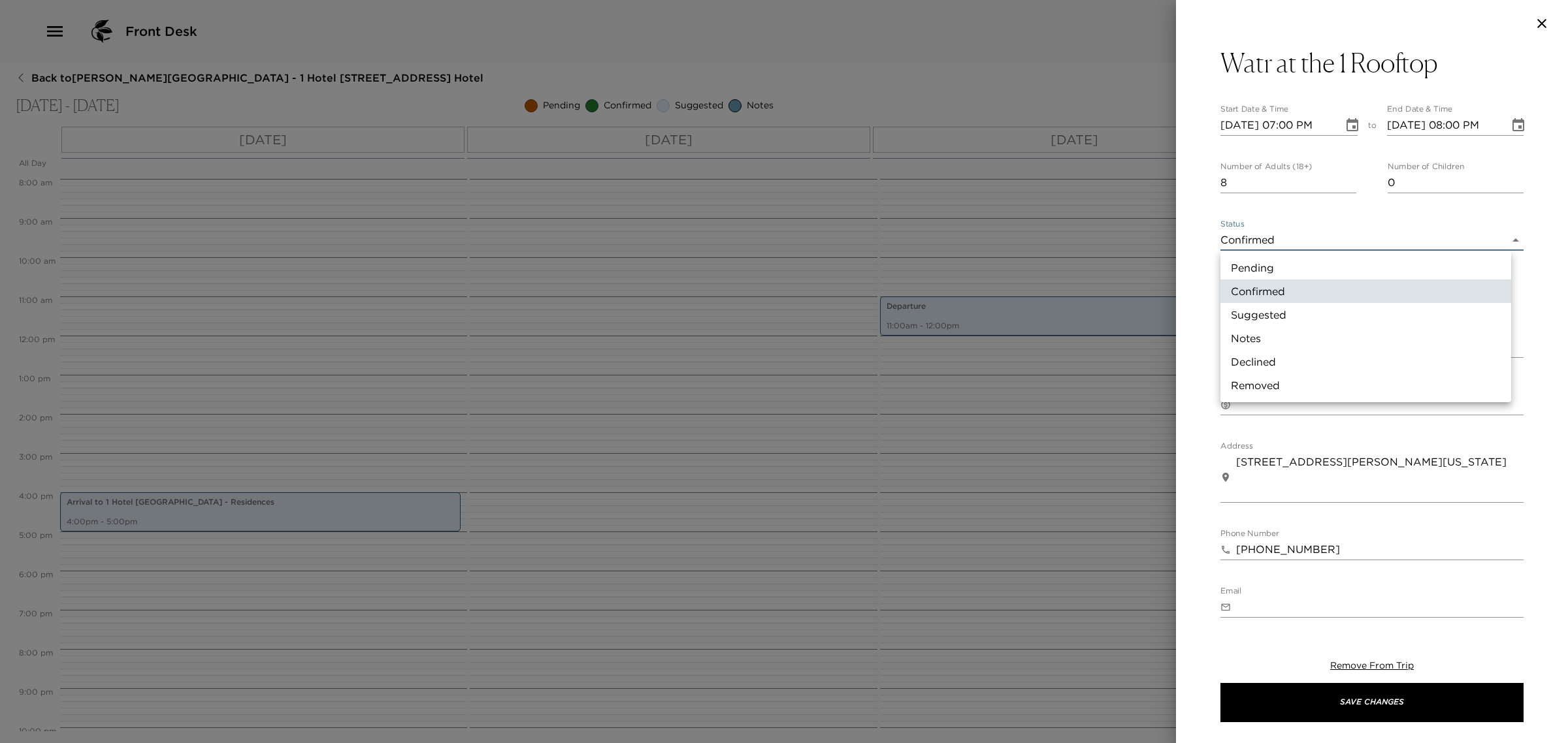
click at [1260, 313] on li "Suggested" at bounding box center [1366, 314] width 291 height 23
type input "Suggestion"
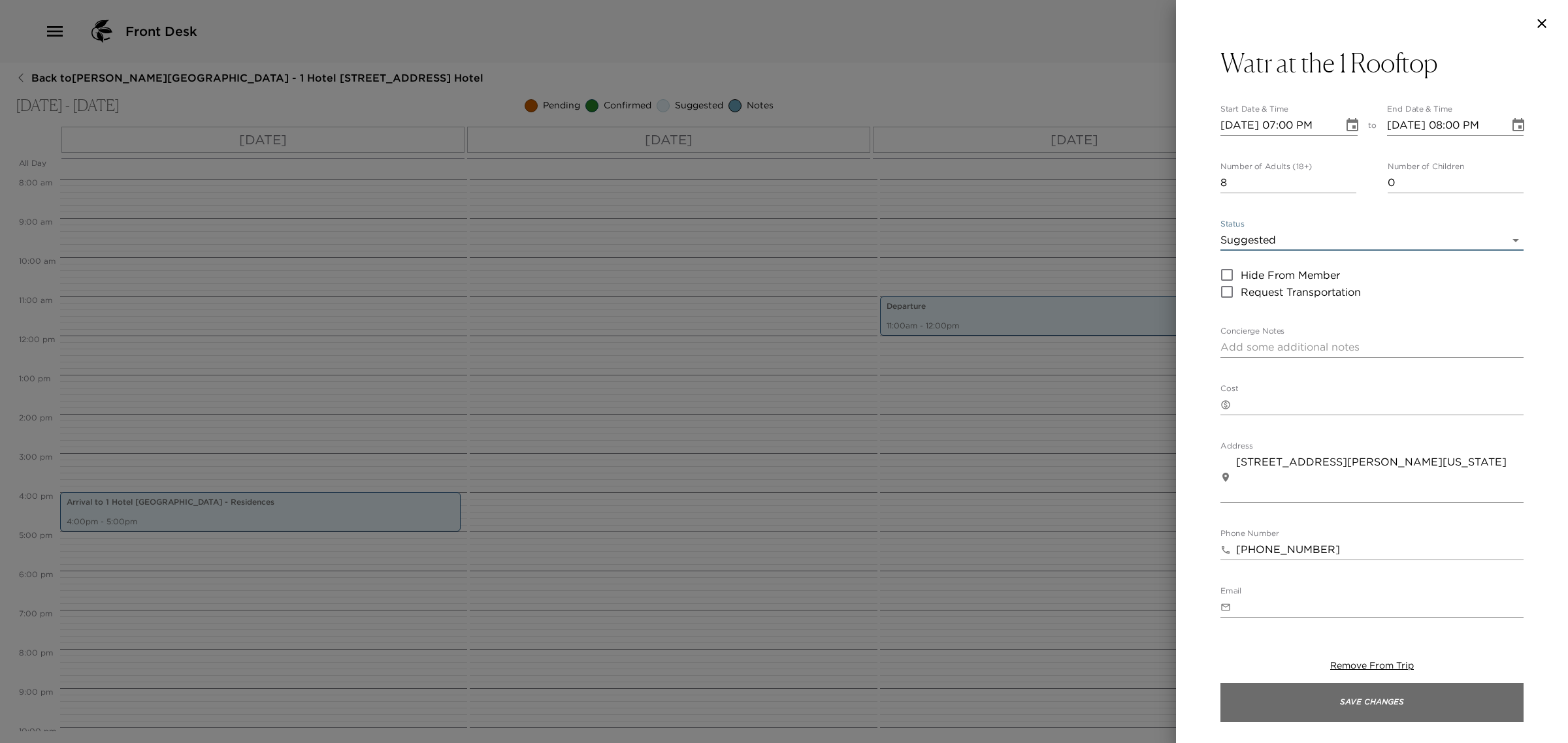
click at [1331, 705] on button "Save Changes" at bounding box center [1371, 702] width 303 height 39
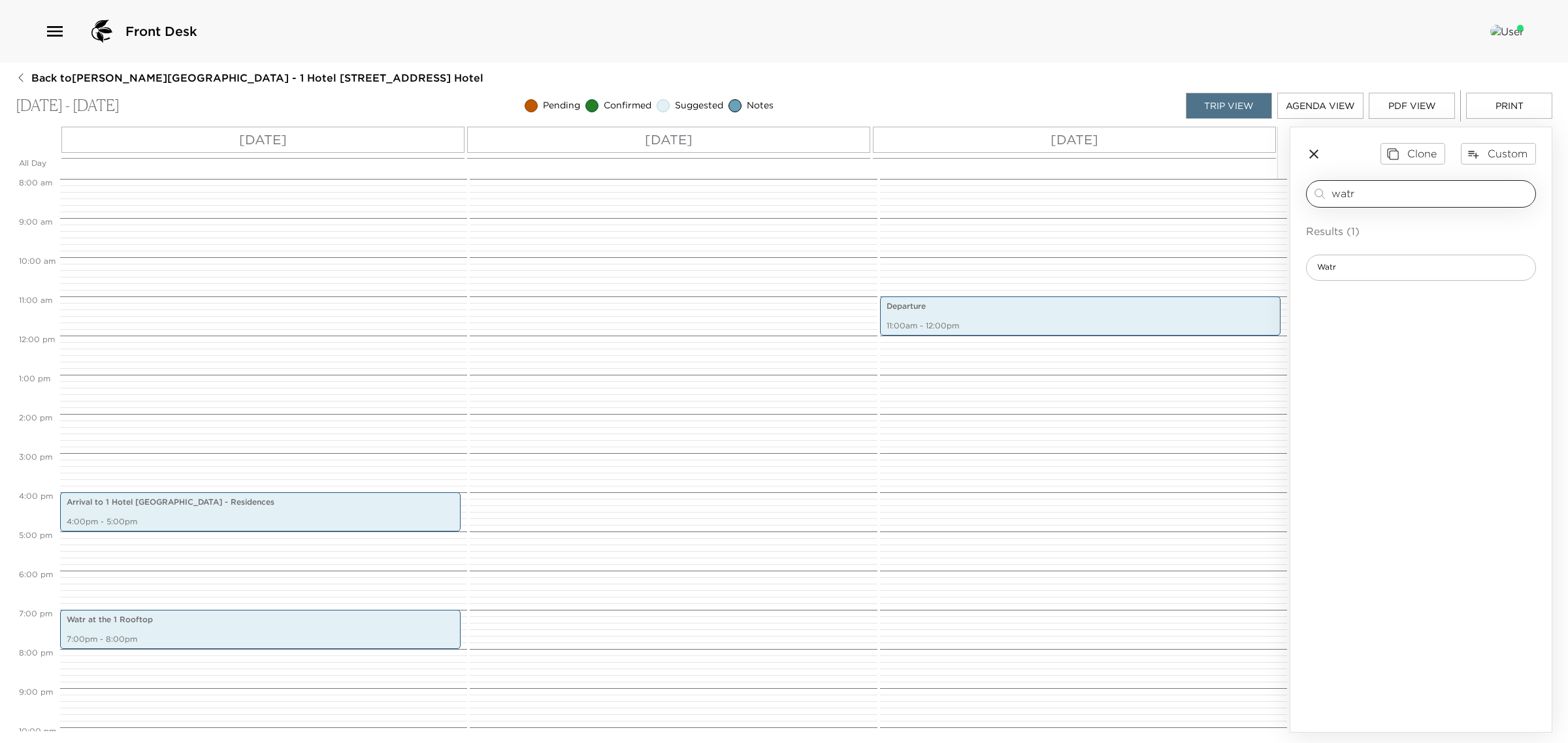
click at [1394, 183] on div "watr ​" at bounding box center [1421, 194] width 230 height 27
drag, startPoint x: 1394, startPoint y: 183, endPoint x: 1395, endPoint y: 200, distance: 17.0
click at [1394, 187] on div "watr ​" at bounding box center [1421, 194] width 230 height 27
click at [1395, 200] on input "watr" at bounding box center [1431, 193] width 199 height 15
click at [1394, 198] on input "watr" at bounding box center [1431, 193] width 199 height 15
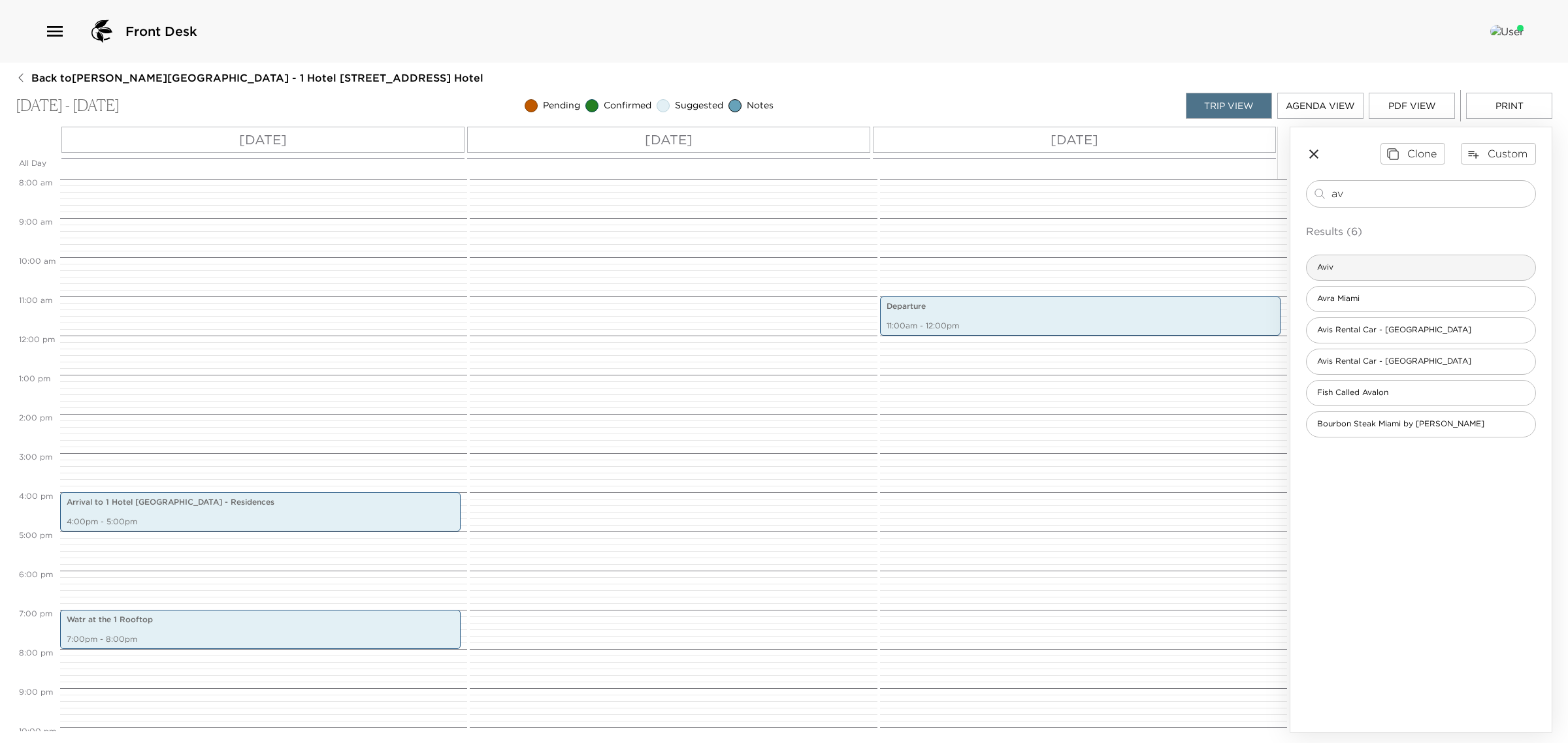
type input "av"
click at [1360, 263] on div "Aviv" at bounding box center [1421, 268] width 230 height 26
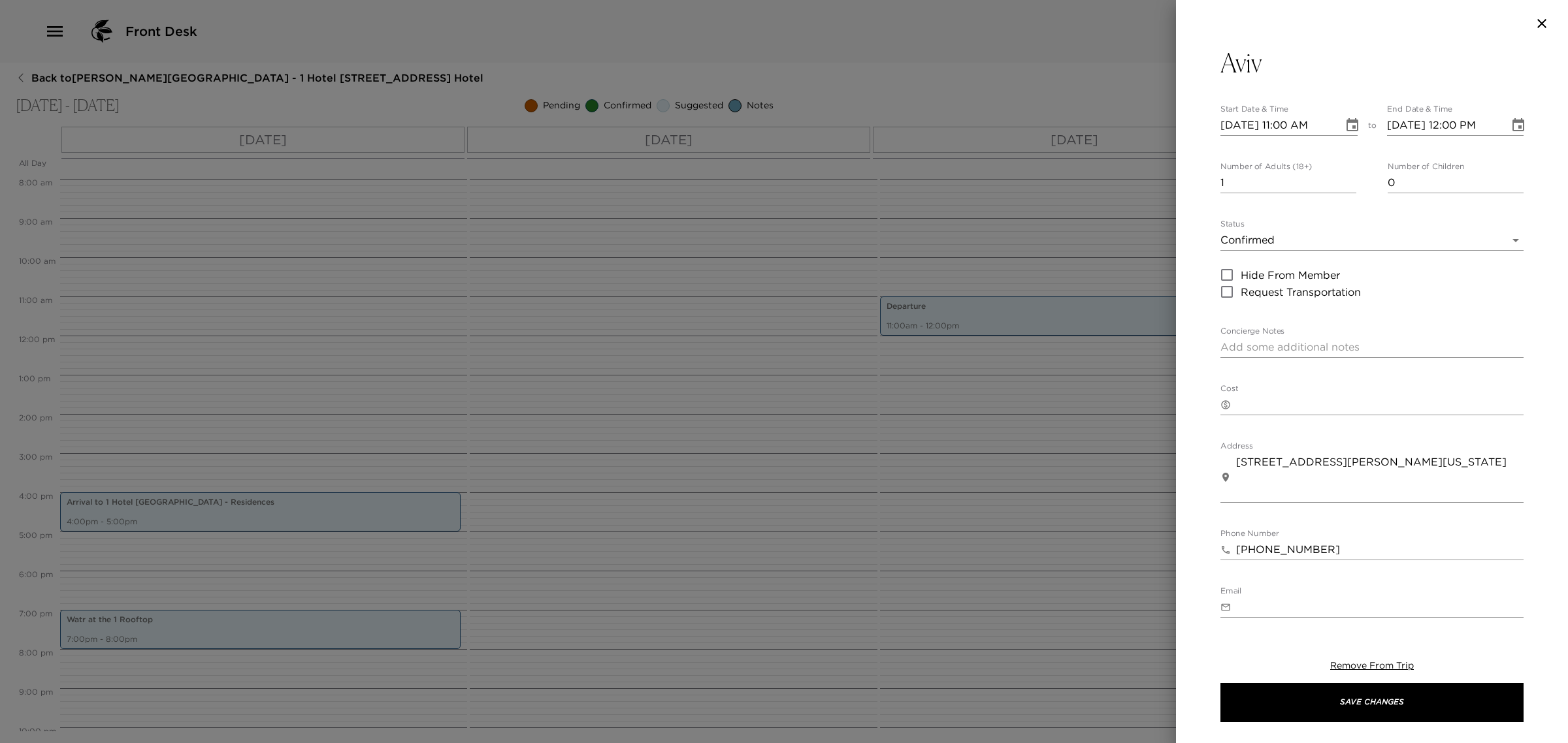
click at [1250, 234] on body "Front Desk Back to [PERSON_NAME][GEOGRAPHIC_DATA] - 1 Hotel [STREET_ADDRESS] - …" at bounding box center [784, 372] width 1568 height 743
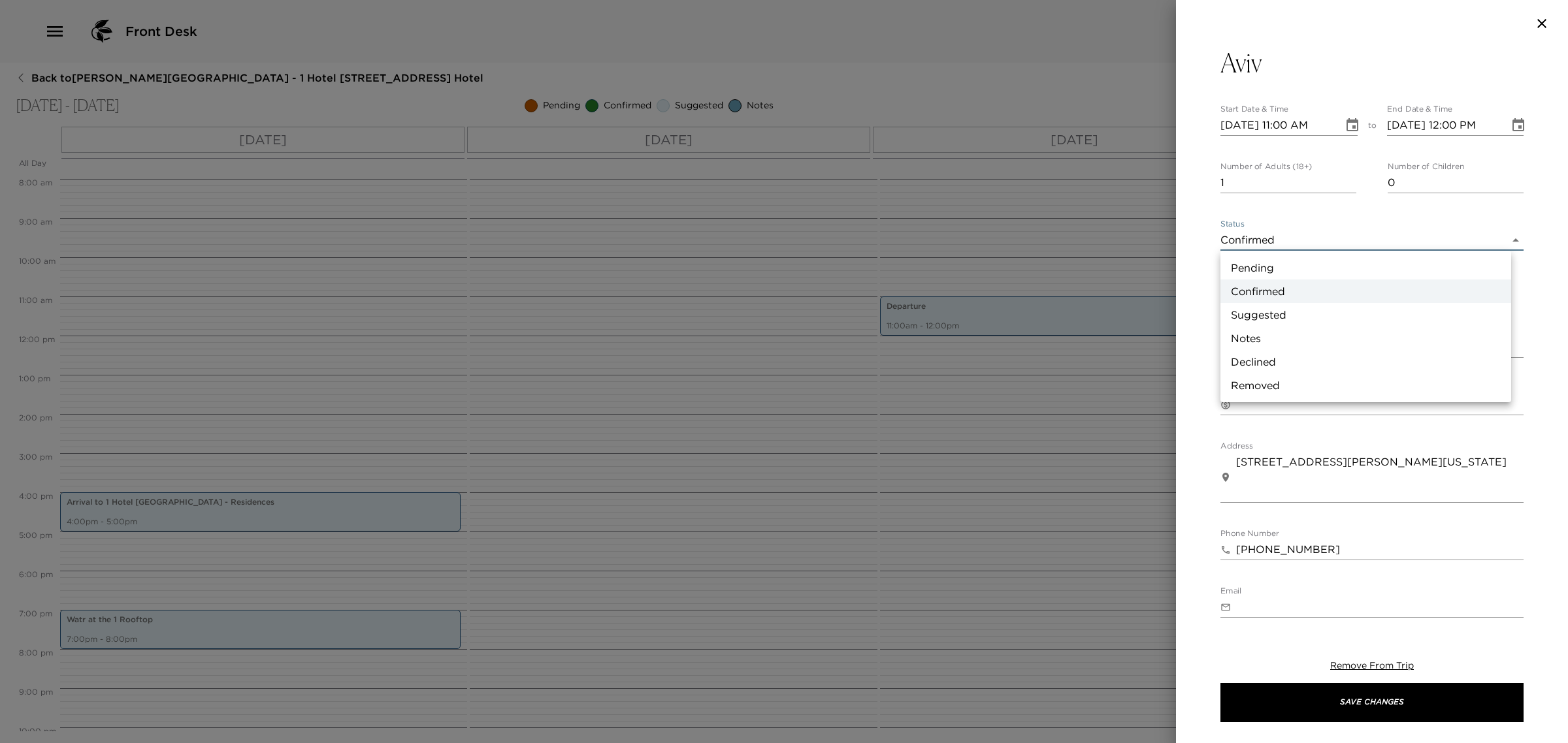
click at [1249, 313] on li "Suggested" at bounding box center [1366, 314] width 291 height 23
type input "Suggestion"
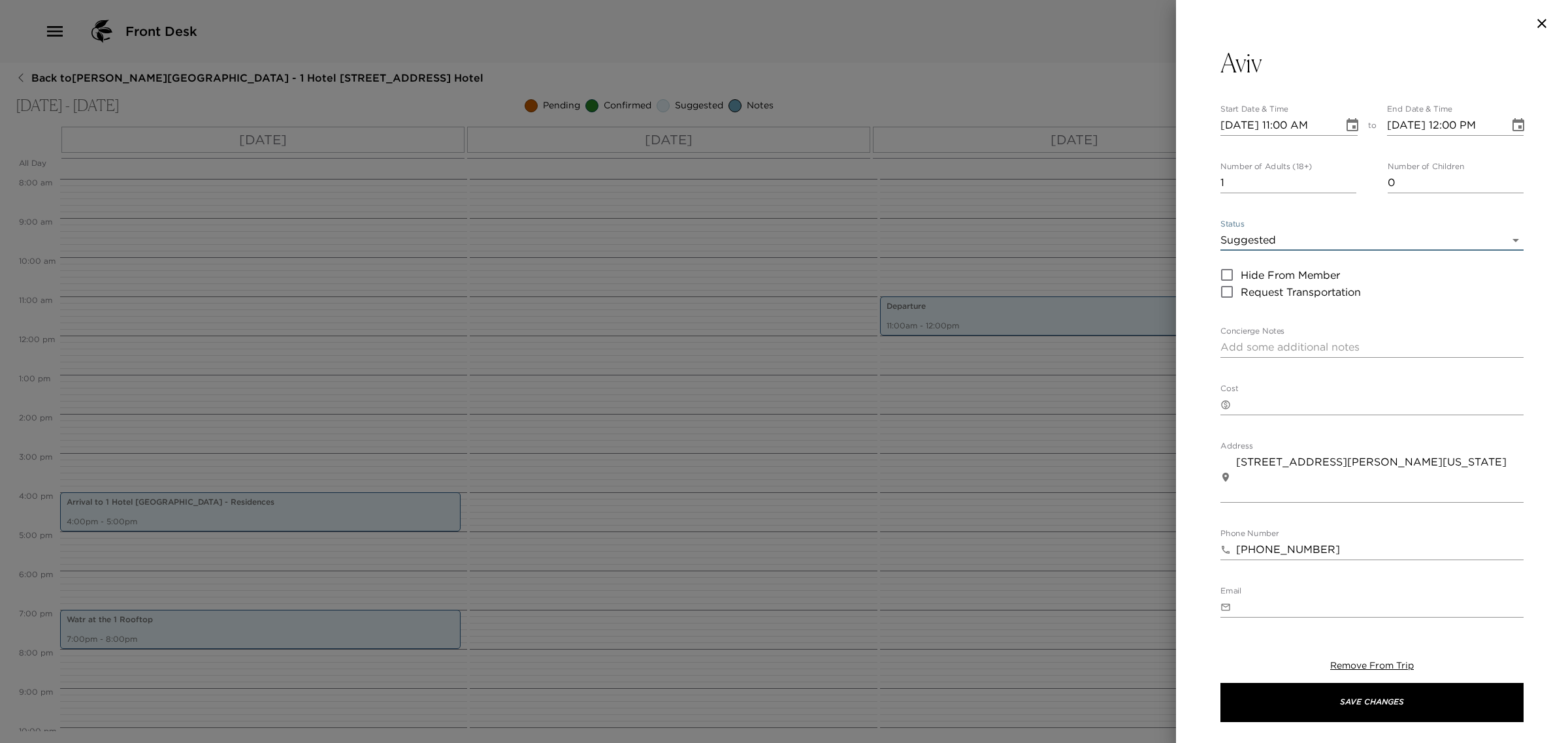
drag, startPoint x: 1291, startPoint y: 125, endPoint x: 1355, endPoint y: 93, distance: 71.6
click at [1292, 125] on input "[DATE] 11:00 AM" at bounding box center [1277, 125] width 113 height 21
type input "[DATE] 07:00 PM"
type input "[DATE] 08:00 PM"
type input "[DATE] 07:00 PM"
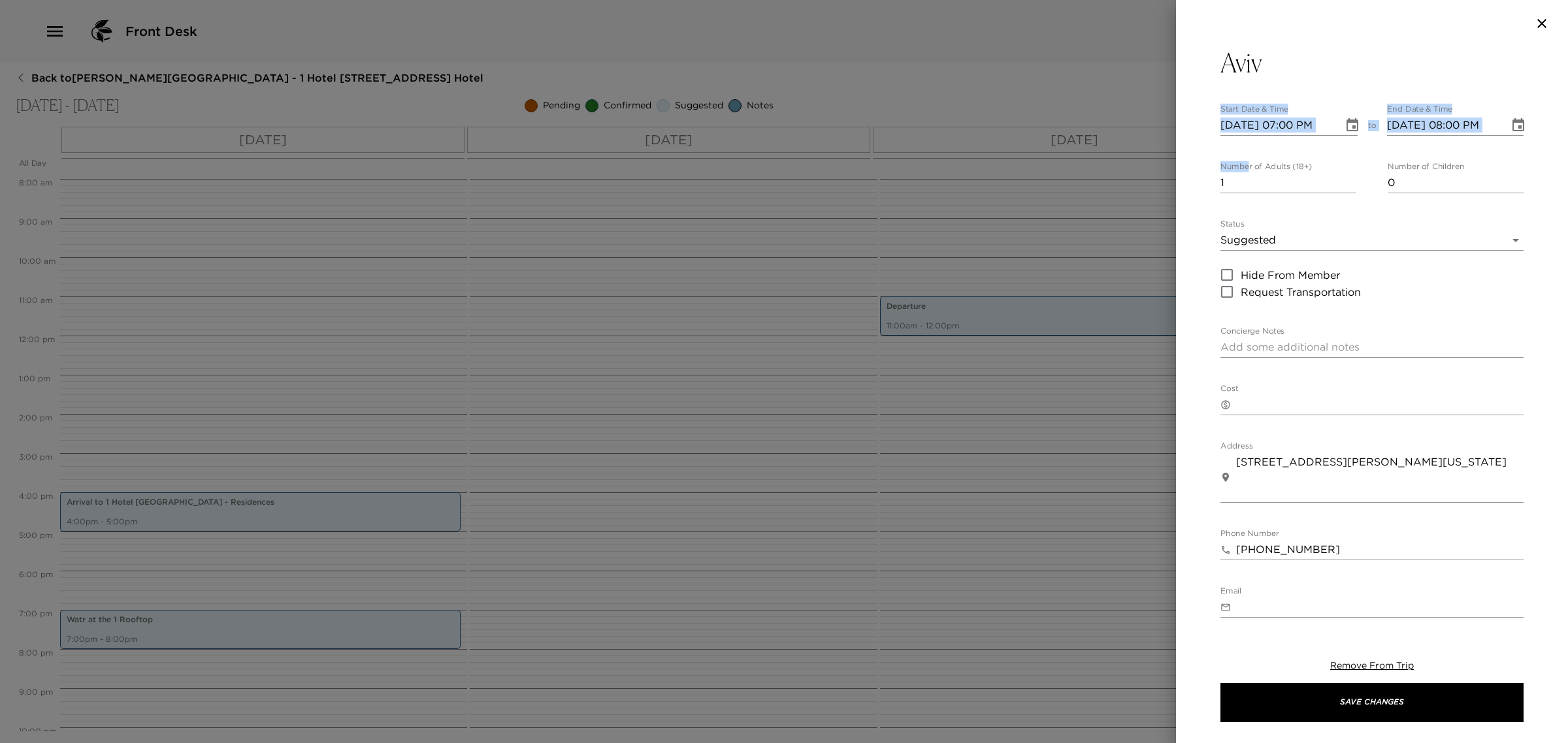
drag, startPoint x: 1241, startPoint y: 171, endPoint x: 1148, endPoint y: 185, distance: 94.0
click at [1148, 185] on div "Aviv Start Date & Time [DATE] 07:00 PM to End Date & Time [DATE] 08:00 PM Numbe…" at bounding box center [784, 372] width 1568 height 743
click at [1224, 190] on input "1" at bounding box center [1288, 183] width 136 height 21
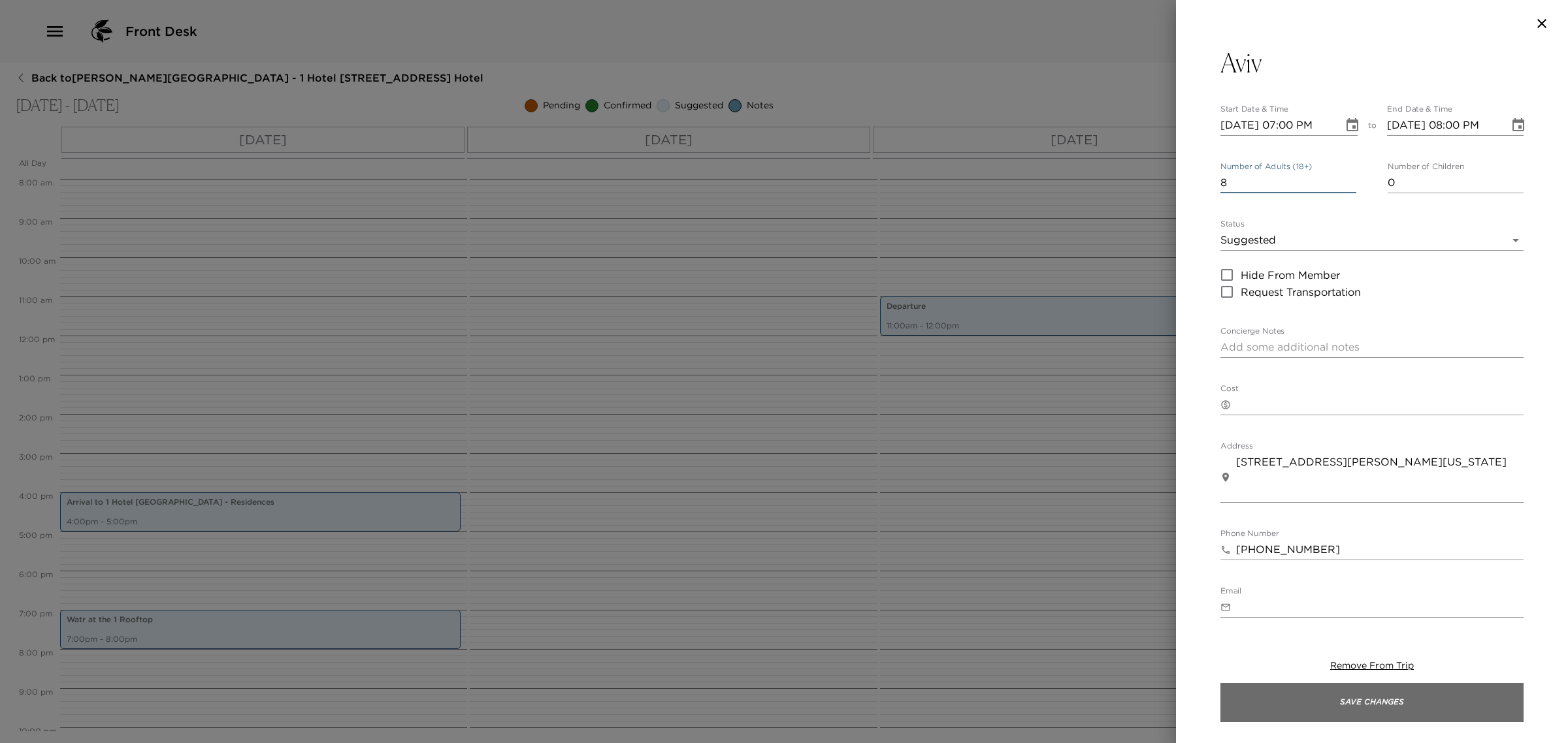
type input "8"
drag, startPoint x: 1372, startPoint y: 704, endPoint x: 1233, endPoint y: 131, distance: 589.6
click at [1233, 131] on div "Aviv Start Date & Time [DATE] 07:00 PM to End Date & Time [DATE] 08:00 PM Numbe…" at bounding box center [1371, 447] width 303 height 801
click at [1246, 125] on input "[DATE] 07:00 PM" at bounding box center [1277, 125] width 113 height 21
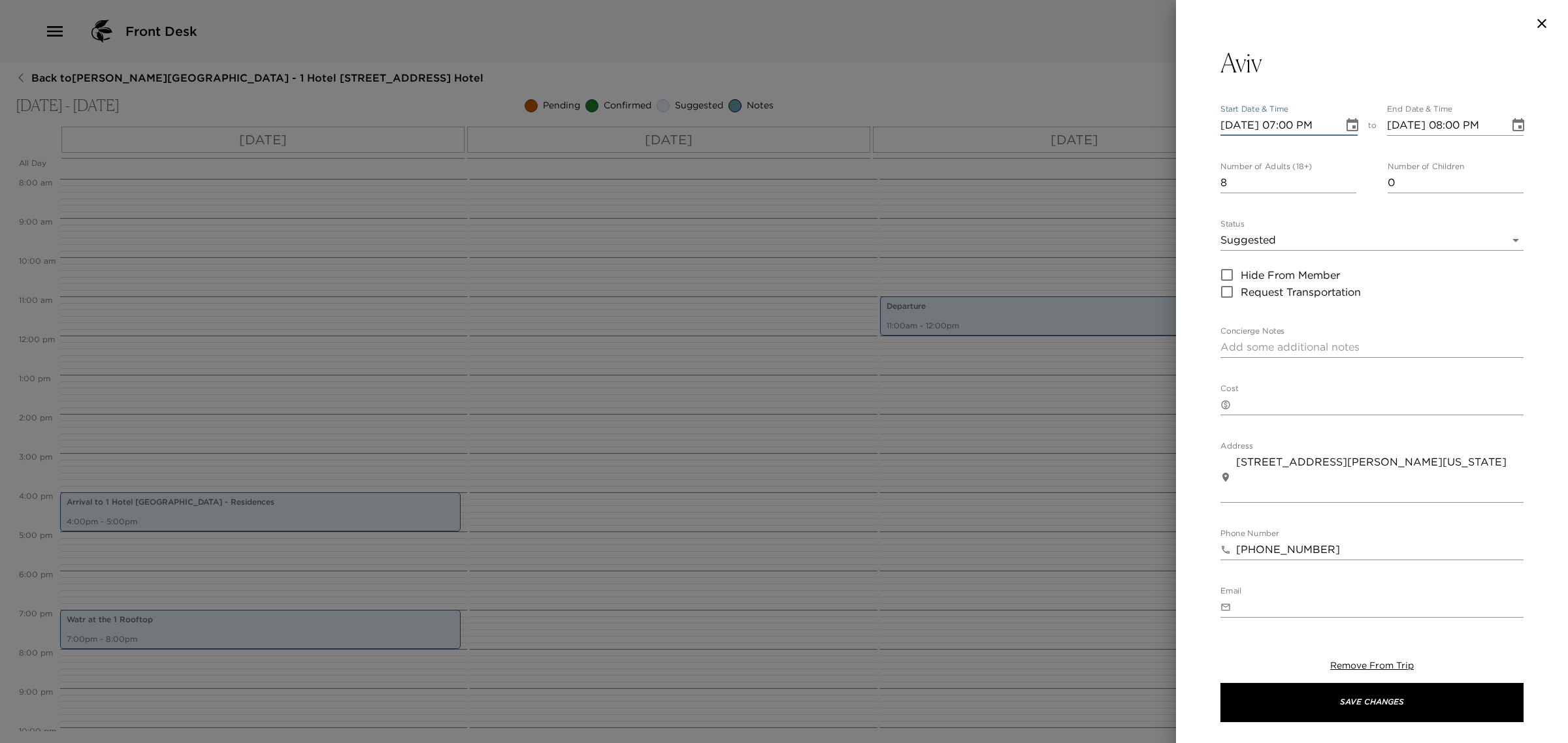
type input "[DATE] 07:00 PM"
type input "[DATE] 08:00 PM"
type input "[DATE] 07:00 PM"
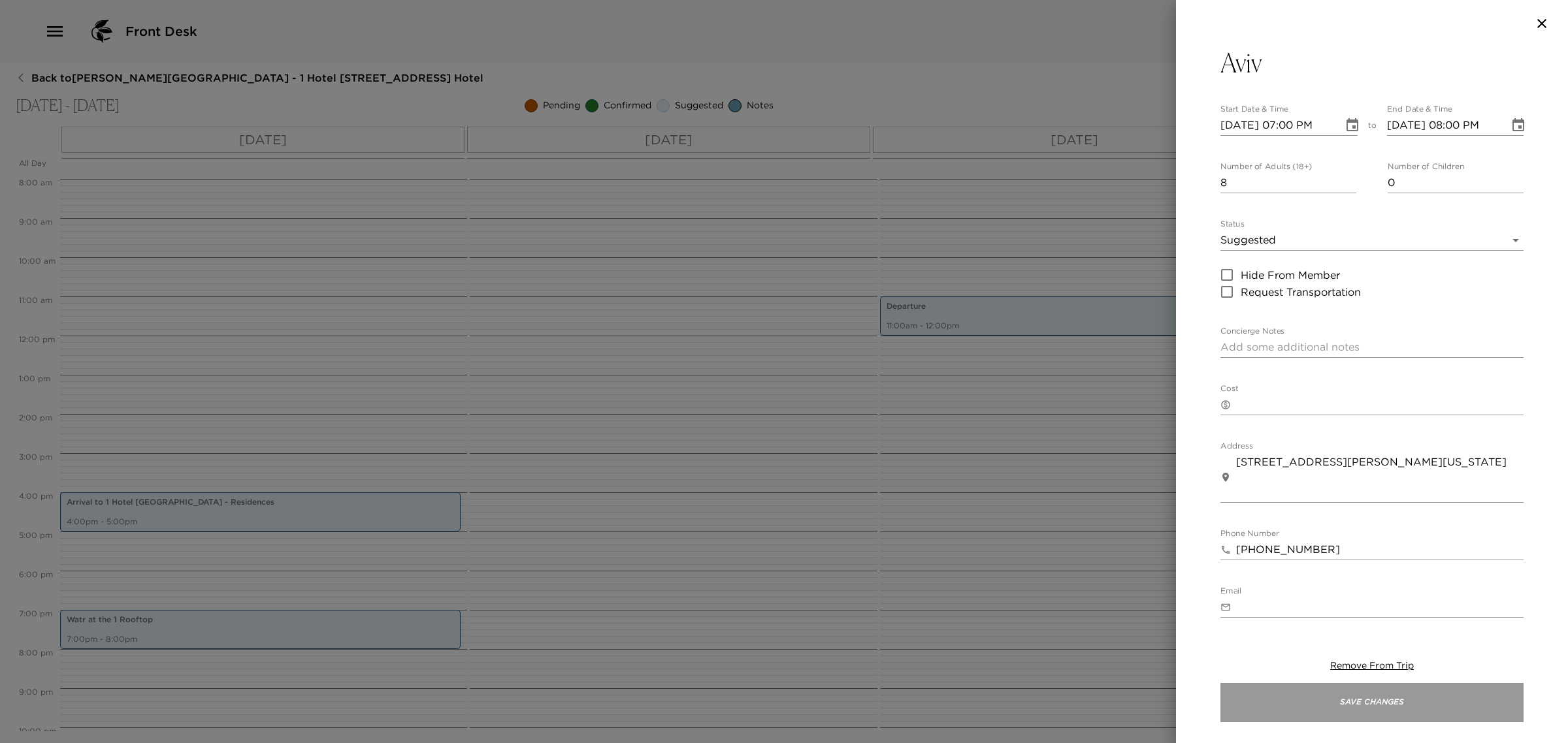
click at [1352, 700] on button "Save Changes" at bounding box center [1371, 702] width 303 height 39
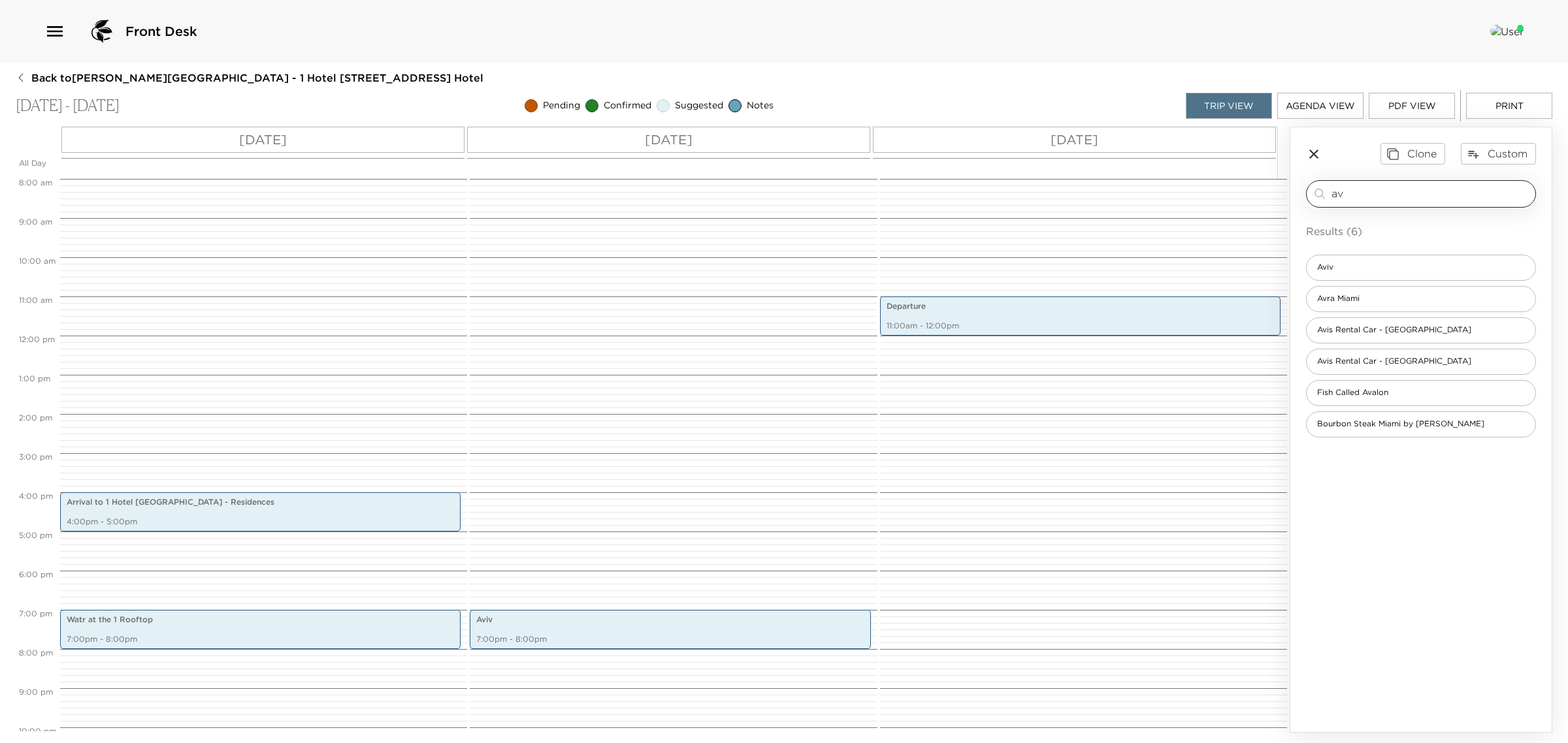
drag, startPoint x: 1363, startPoint y: 206, endPoint x: 1360, endPoint y: 193, distance: 13.3
click at [1360, 201] on div "av ​" at bounding box center [1421, 194] width 230 height 27
click at [1359, 187] on input "av" at bounding box center [1431, 193] width 199 height 15
click at [1359, 186] on input "av" at bounding box center [1431, 193] width 199 height 15
click at [1353, 181] on div "av ​" at bounding box center [1421, 194] width 230 height 27
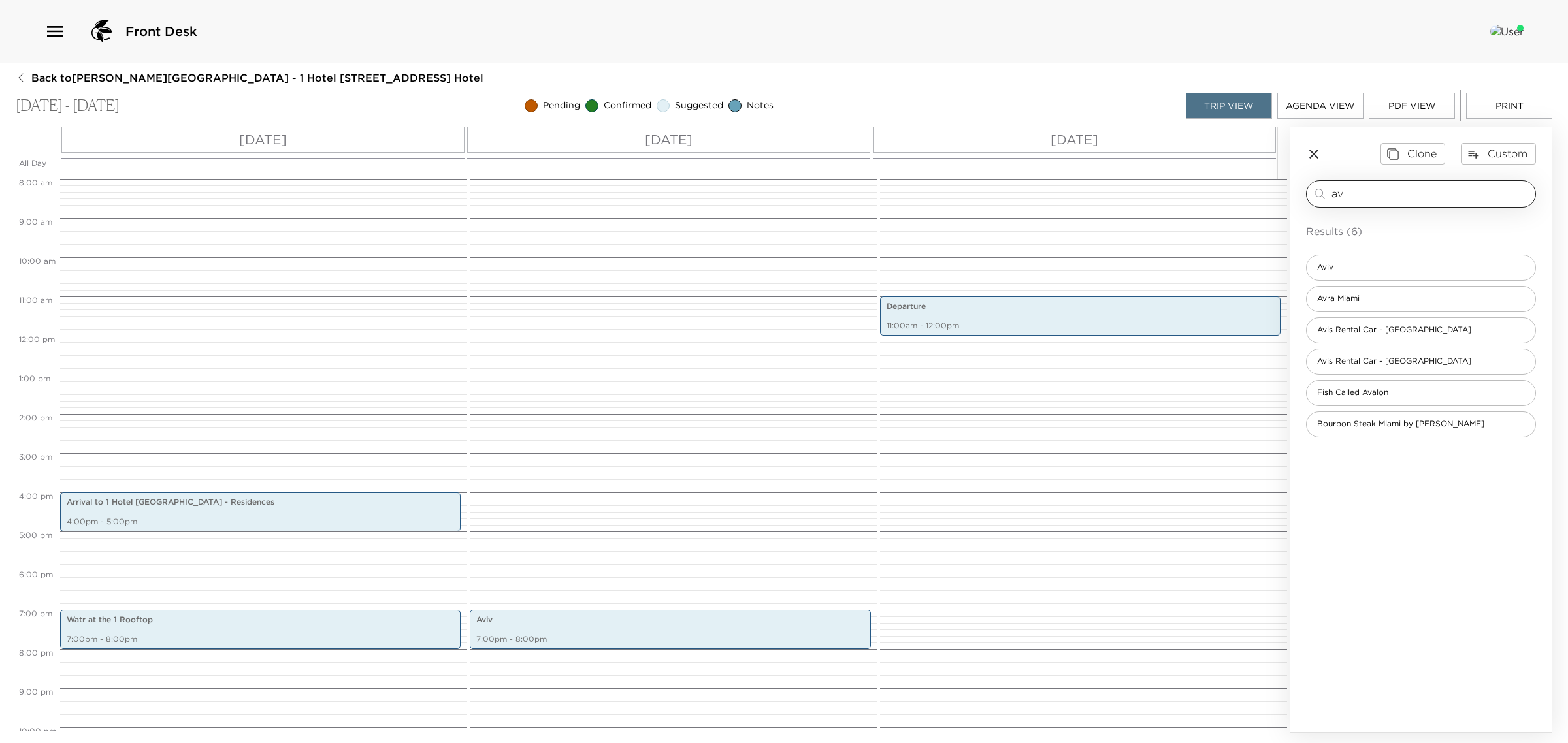
click at [1352, 181] on div "av ​" at bounding box center [1421, 194] width 230 height 27
click at [1335, 192] on input "av" at bounding box center [1431, 193] width 199 height 15
click at [1338, 193] on input "av" at bounding box center [1431, 193] width 199 height 15
click at [1343, 193] on input "av" at bounding box center [1431, 193] width 199 height 15
click at [1343, 193] on input "av" at bounding box center [1431, 193] width 199 height 15
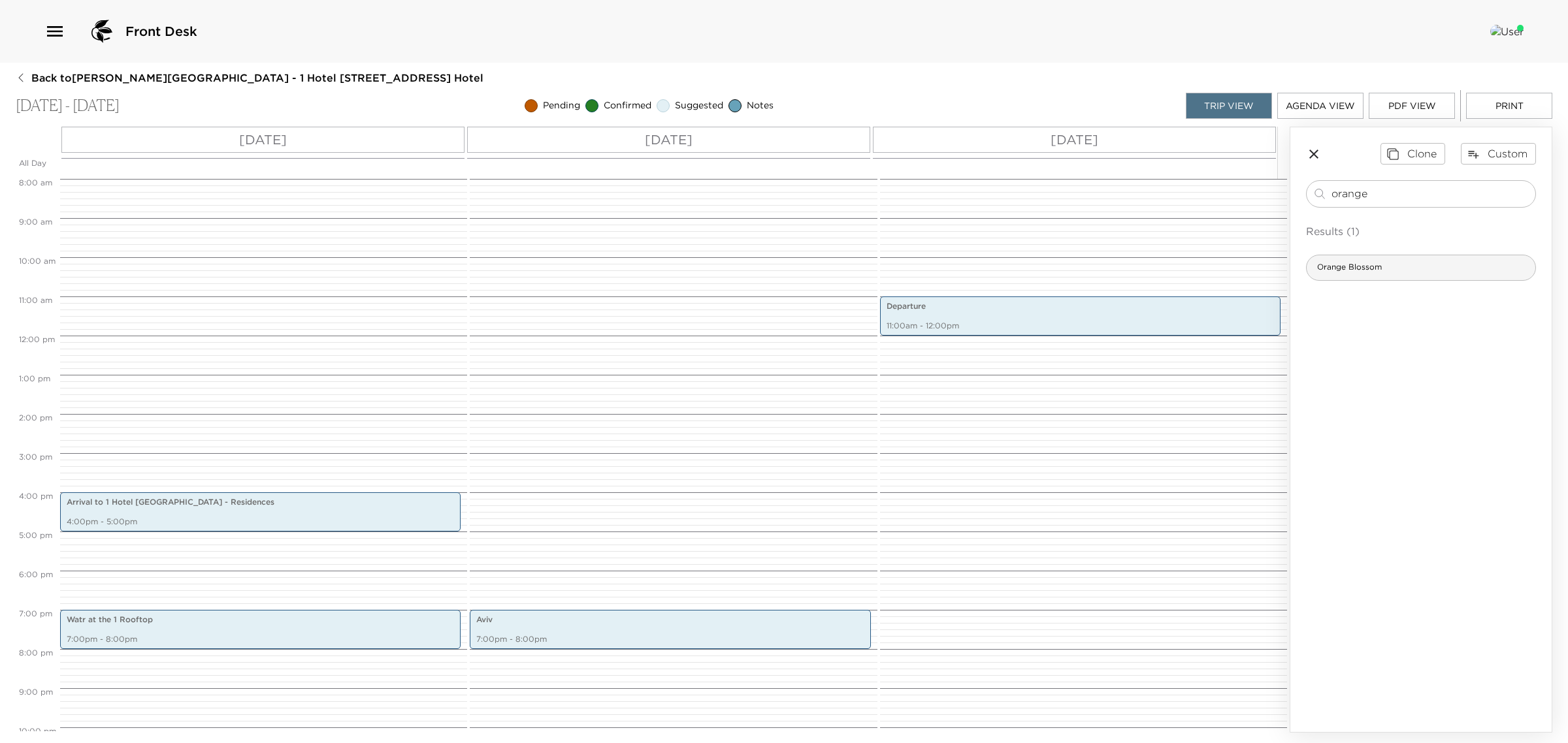
type input "orange"
click at [1375, 272] on div "Orange Blossom" at bounding box center [1421, 268] width 230 height 26
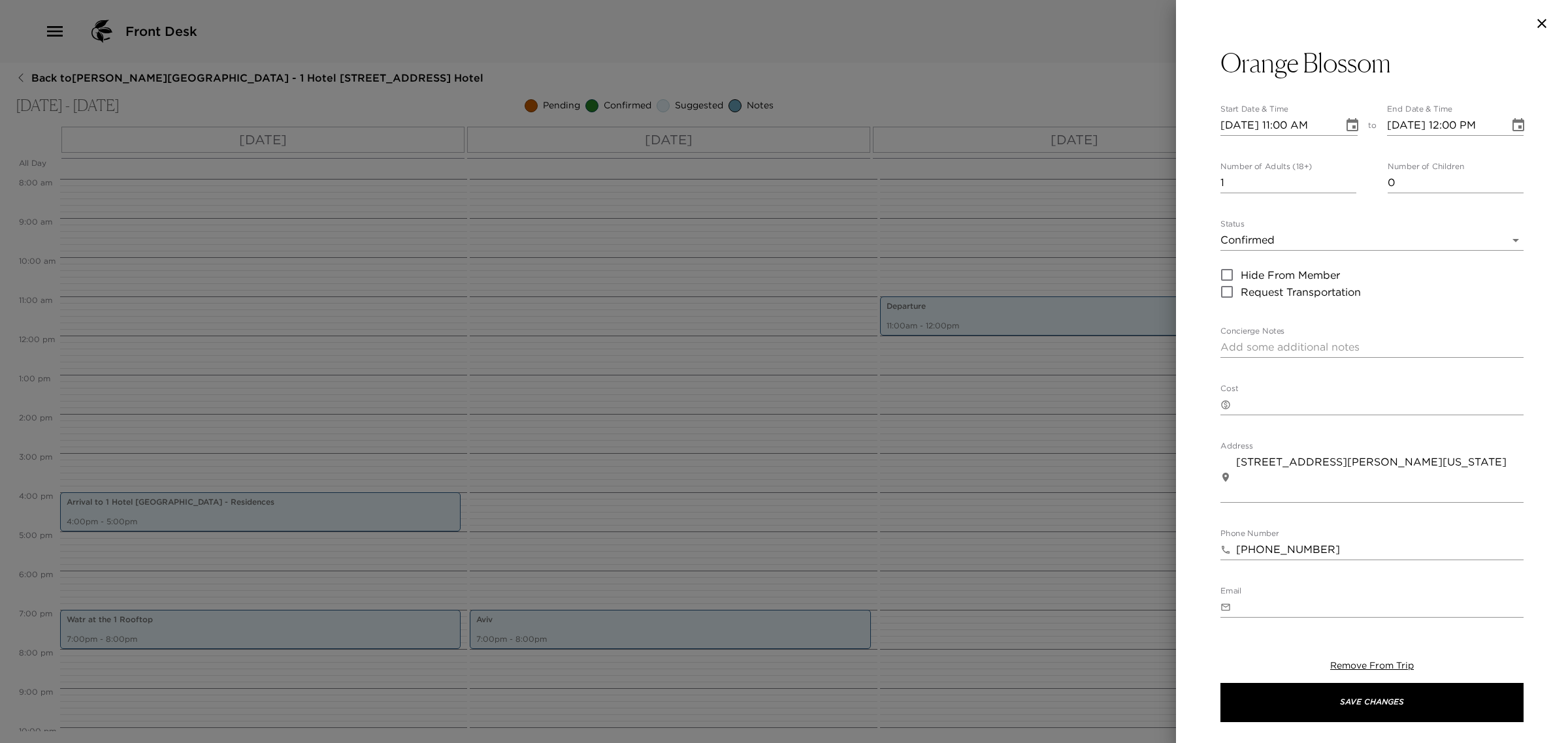
click at [1244, 129] on input "[DATE] 11:00 AM" at bounding box center [1277, 125] width 113 height 21
type input "[DATE] 11:00 AM"
type input "[DATE] 12:00 PM"
click at [1289, 122] on input "[DATE] 11:00 AM" at bounding box center [1277, 125] width 113 height 21
type input "[DATE] 09:00 AM"
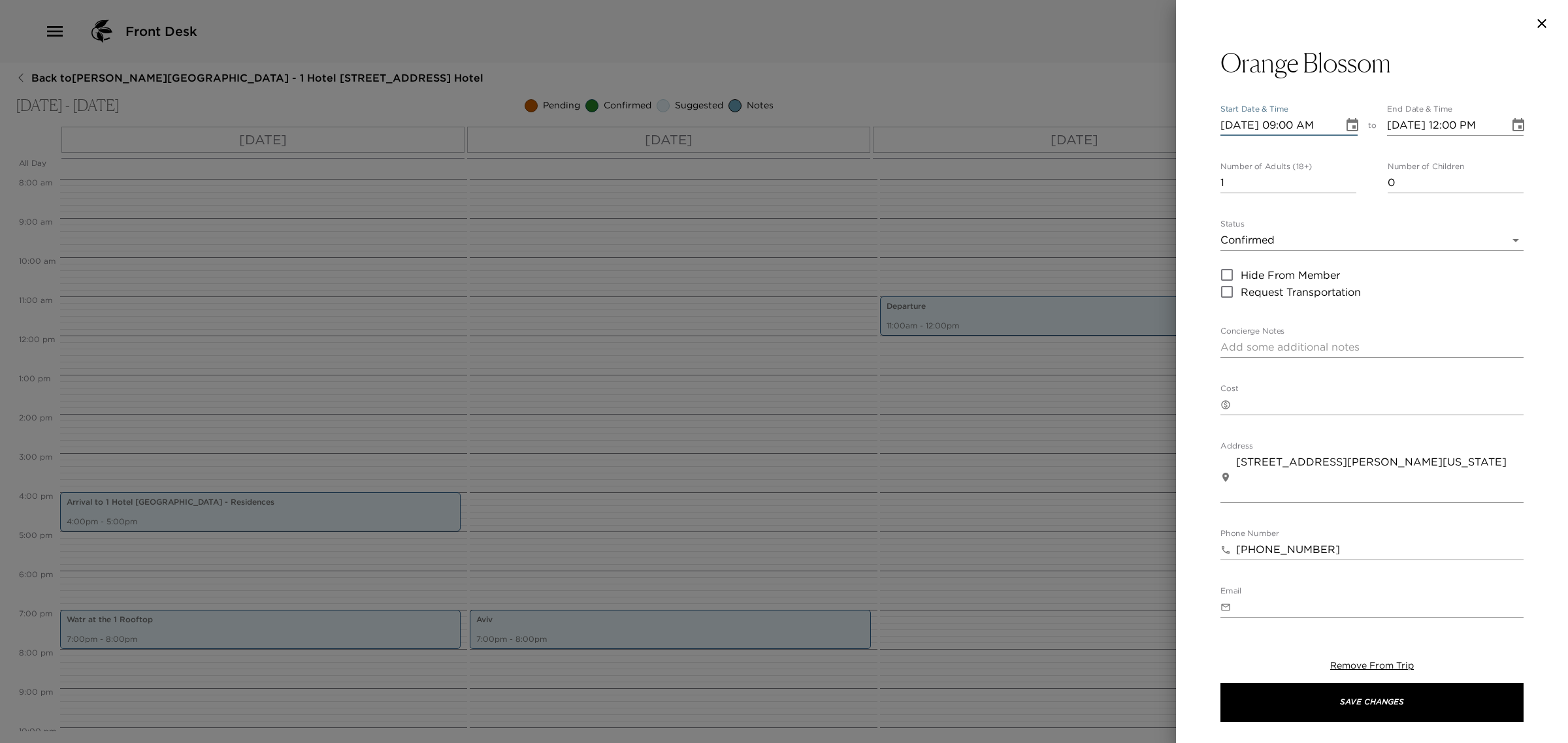
click at [1256, 228] on body "Front Desk Back to [PERSON_NAME][GEOGRAPHIC_DATA] - 1 Hotel [STREET_ADDRESS] - …" at bounding box center [784, 372] width 1568 height 743
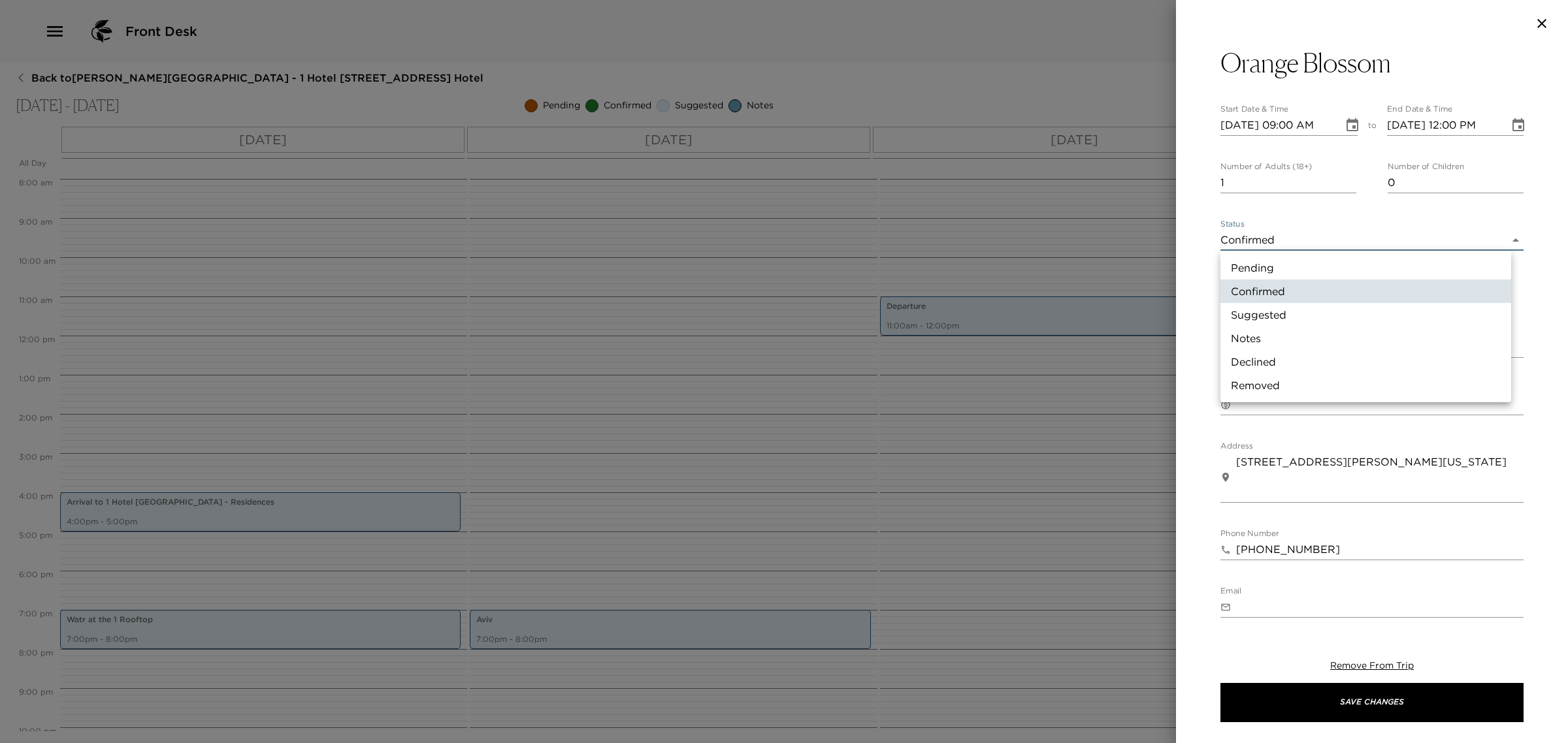
drag, startPoint x: 1271, startPoint y: 317, endPoint x: 1271, endPoint y: 309, distance: 8.0
click at [1272, 317] on li "Suggested" at bounding box center [1366, 314] width 291 height 23
type input "Suggestion"
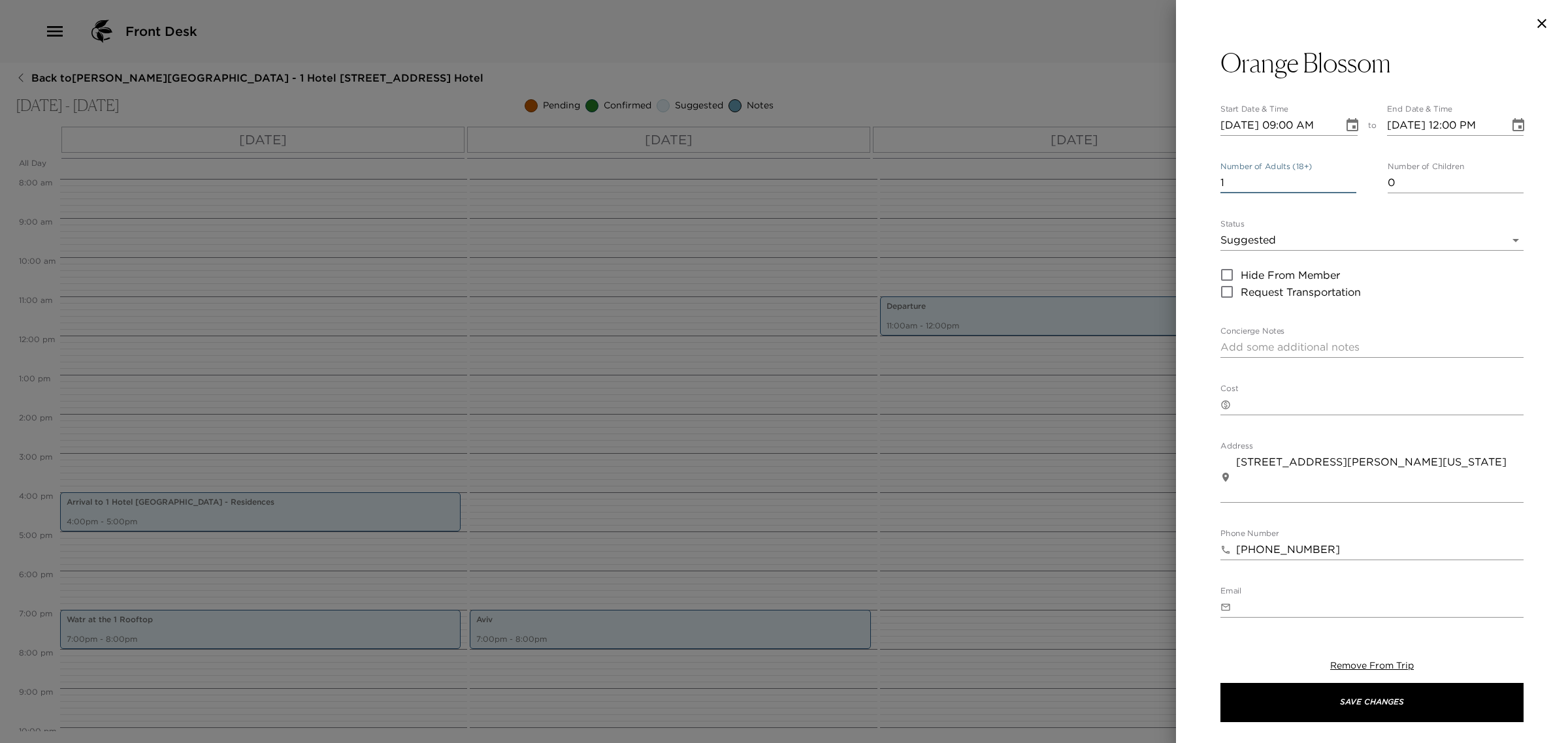
drag, startPoint x: 1248, startPoint y: 185, endPoint x: 1105, endPoint y: 170, distance: 143.8
click at [1104, 170] on div "Orange Blossom Start Date & Time [DATE] 09:00 AM to End Date & Time [DATE] 12:0…" at bounding box center [784, 372] width 1568 height 743
type input "8"
click at [1375, 693] on button "Save Changes" at bounding box center [1371, 702] width 303 height 39
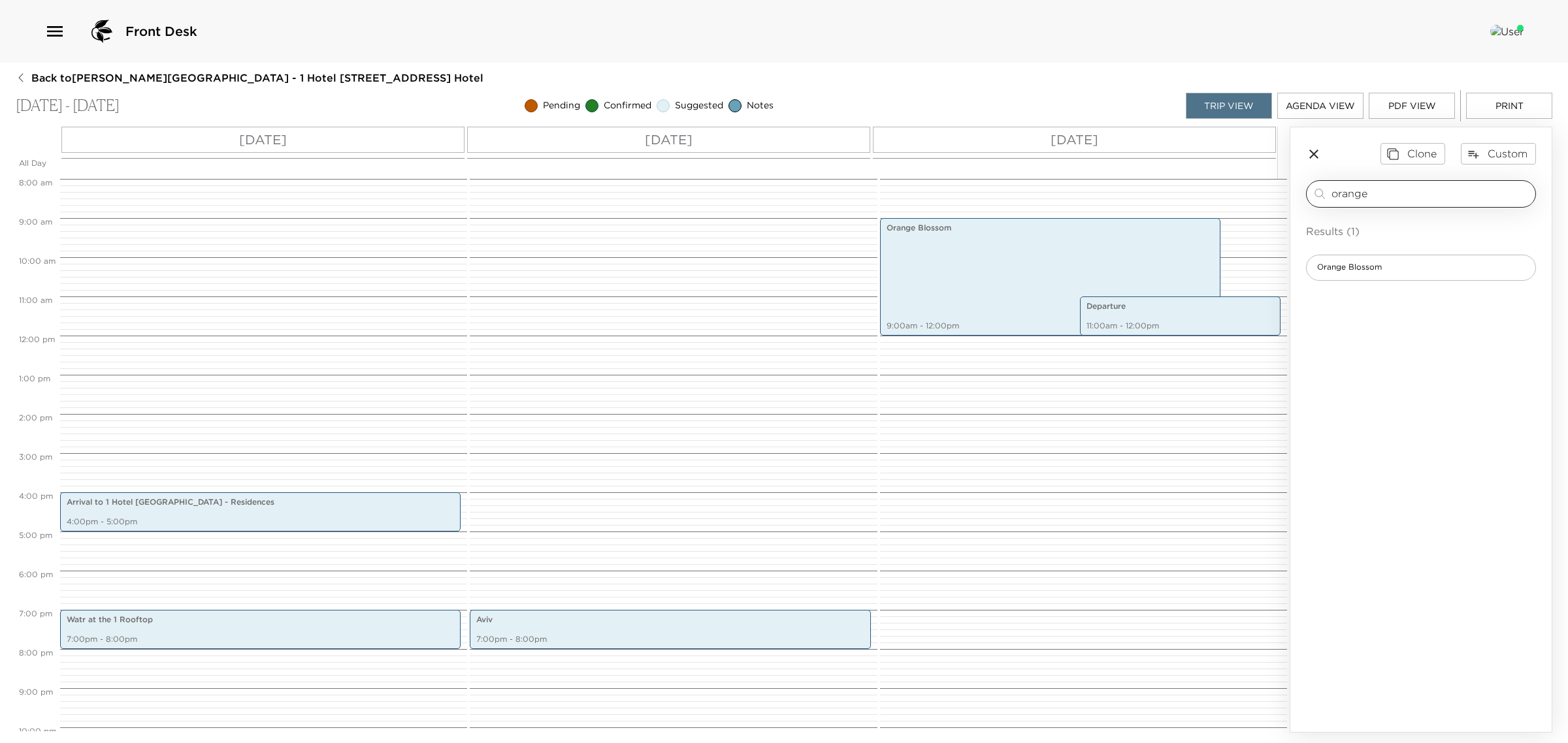
drag, startPoint x: 1363, startPoint y: 183, endPoint x: 1359, endPoint y: 193, distance: 10.8
click at [1359, 188] on div "orange ​" at bounding box center [1421, 194] width 230 height 27
click at [1359, 193] on input "orange" at bounding box center [1431, 193] width 199 height 15
click at [1358, 193] on input "orange" at bounding box center [1431, 193] width 199 height 15
type input "boa"
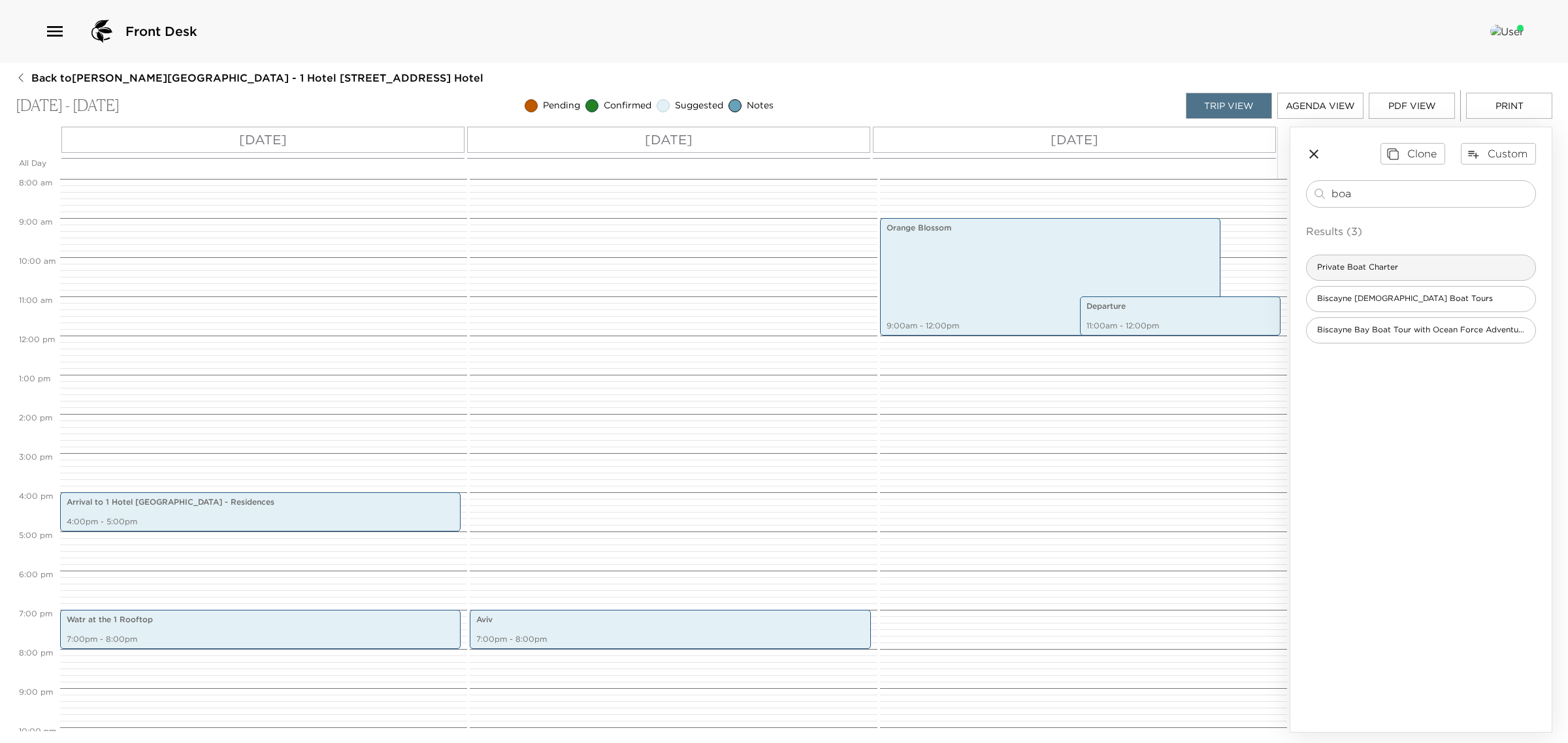
click at [1331, 259] on div "Private Boat Charter" at bounding box center [1421, 268] width 230 height 26
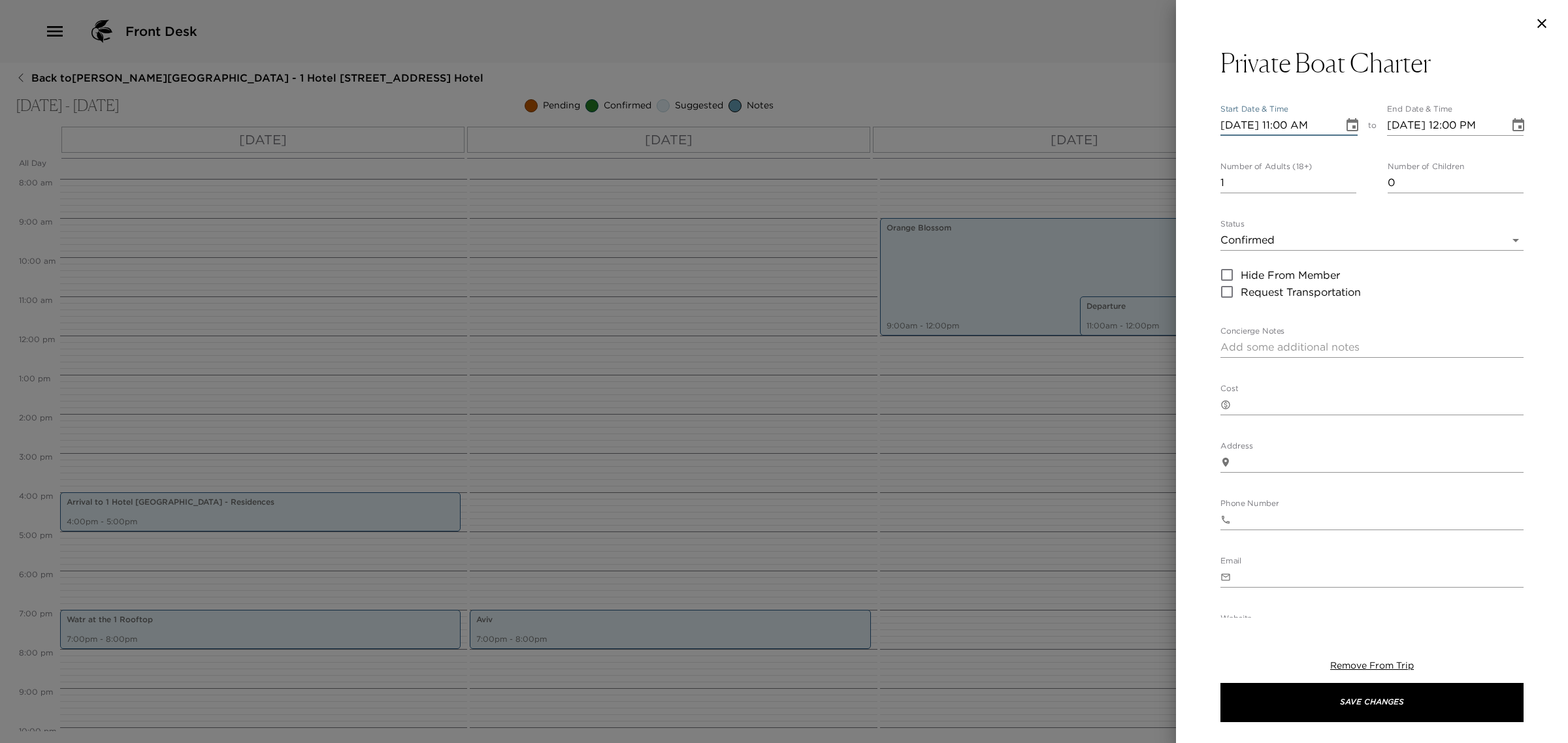
click at [1248, 119] on input "[DATE] 11:00 AM" at bounding box center [1277, 125] width 113 height 21
type input "[DATE] 11:00 AM"
type input "[DATE] 12:00 PM"
type input "[DATE] 11:00 AM"
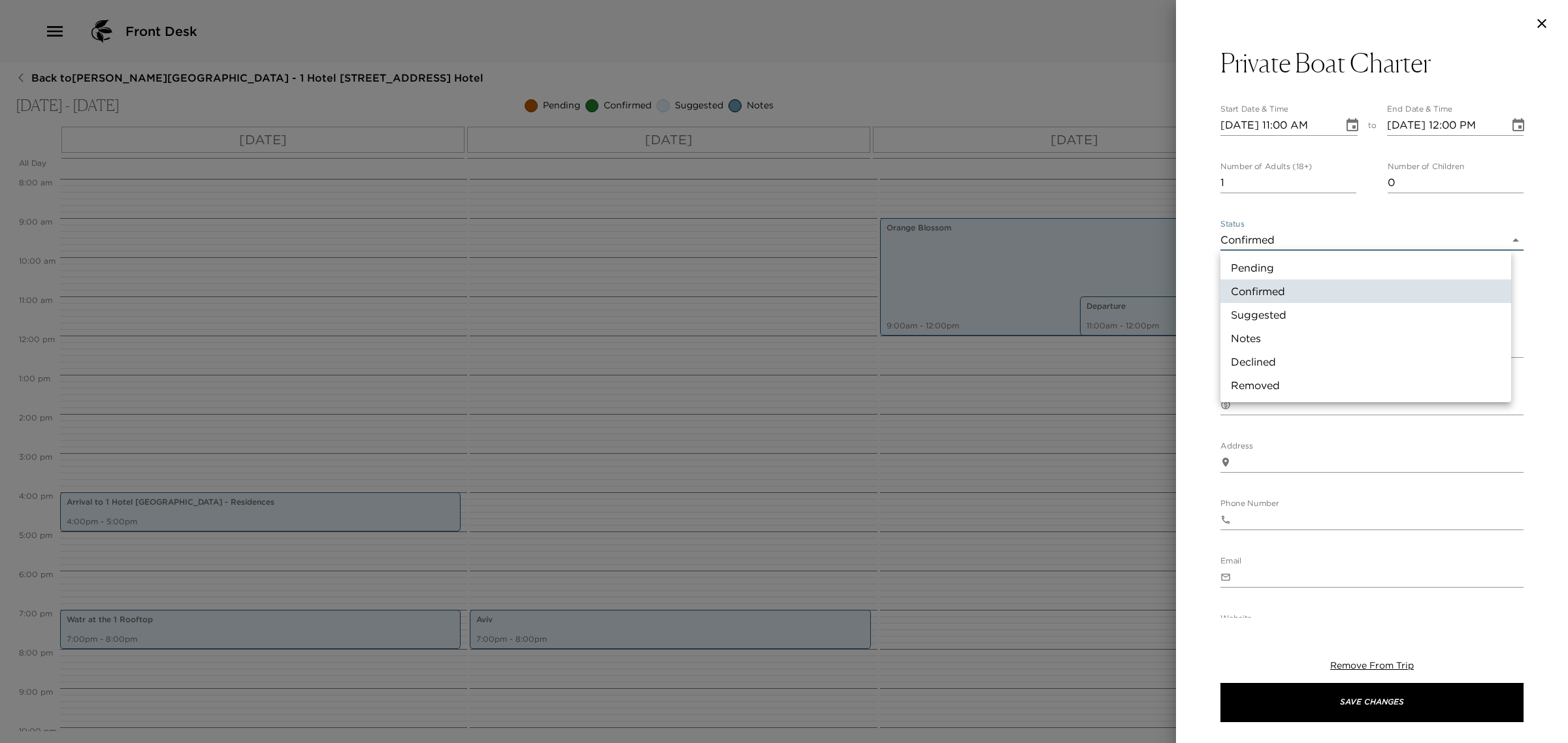
drag, startPoint x: 1252, startPoint y: 240, endPoint x: 1250, endPoint y: 267, distance: 27.1
click at [1252, 240] on body "Front Desk Back to [PERSON_NAME][GEOGRAPHIC_DATA] - 1 Hotel [STREET_ADDRESS] - …" at bounding box center [784, 372] width 1568 height 743
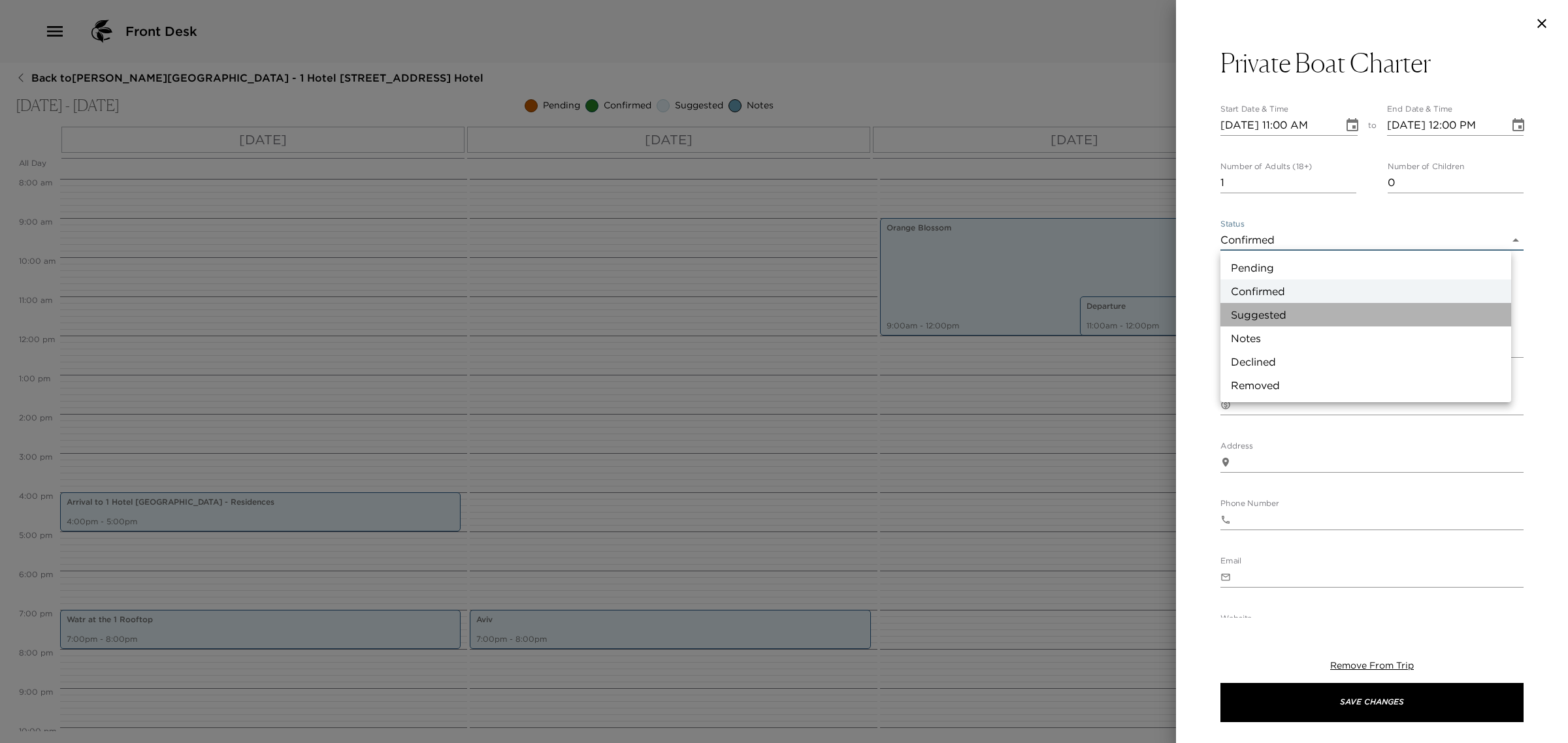
drag, startPoint x: 1262, startPoint y: 311, endPoint x: 1247, endPoint y: 238, distance: 74.5
click at [1263, 308] on li "Suggested" at bounding box center [1366, 314] width 291 height 23
type input "Suggestion"
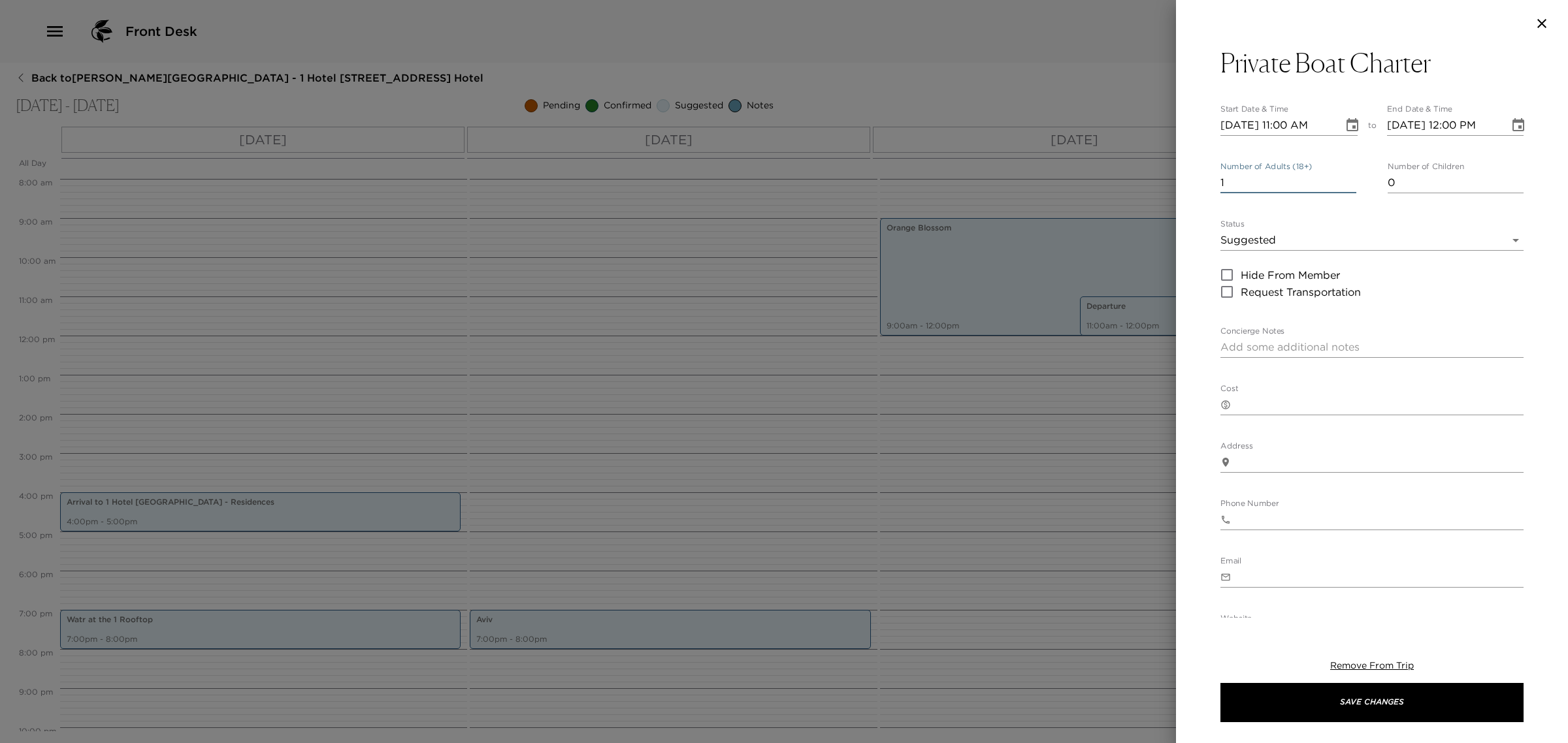
drag, startPoint x: 1236, startPoint y: 181, endPoint x: 1151, endPoint y: 194, distance: 86.0
click at [1150, 194] on div "Private Boat Charter Start Date & Time [DATE] 11:00 AM to End Date & Time [DATE…" at bounding box center [784, 372] width 1568 height 743
type input "8"
click at [1357, 690] on button "Save Changes" at bounding box center [1371, 702] width 303 height 39
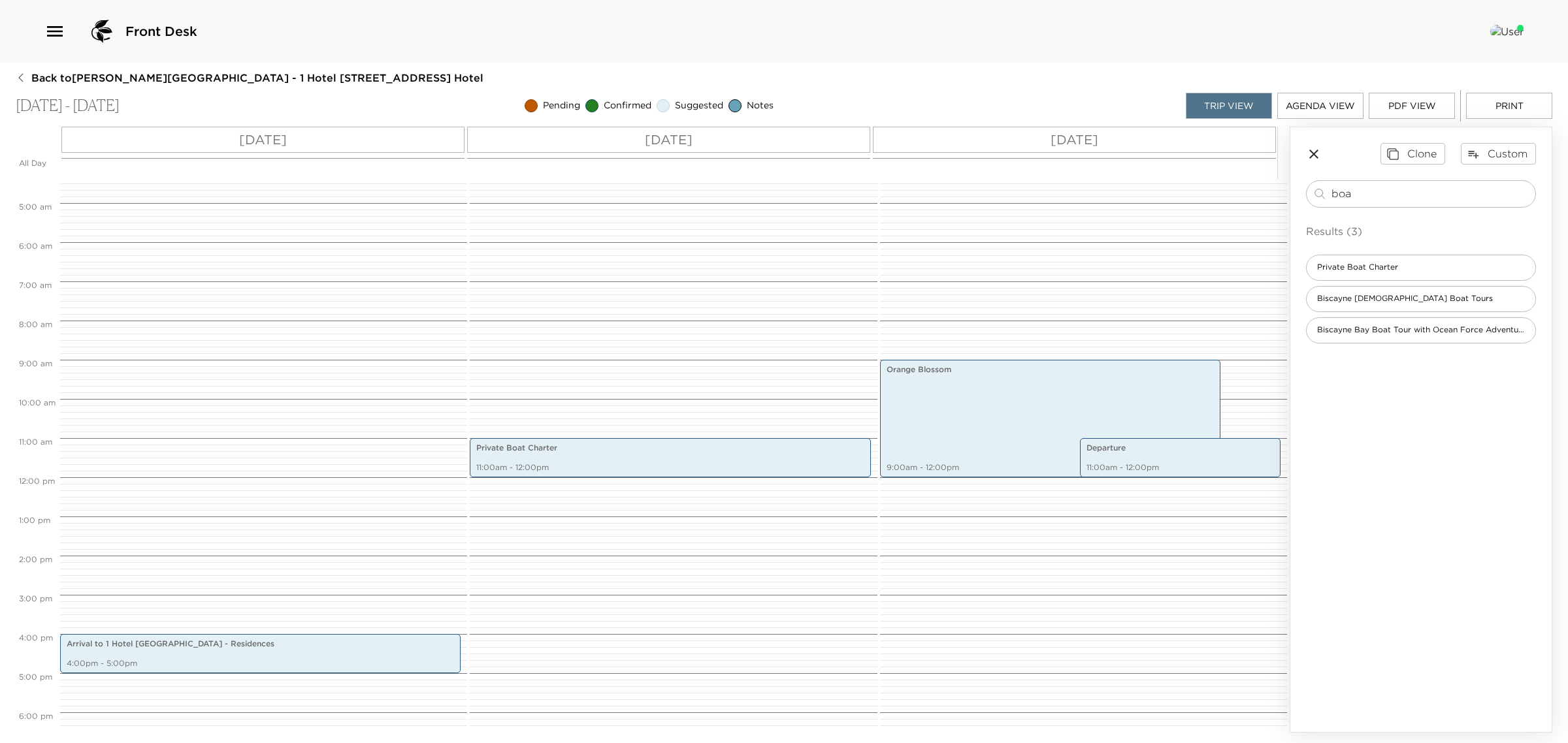
scroll to position [387, 0]
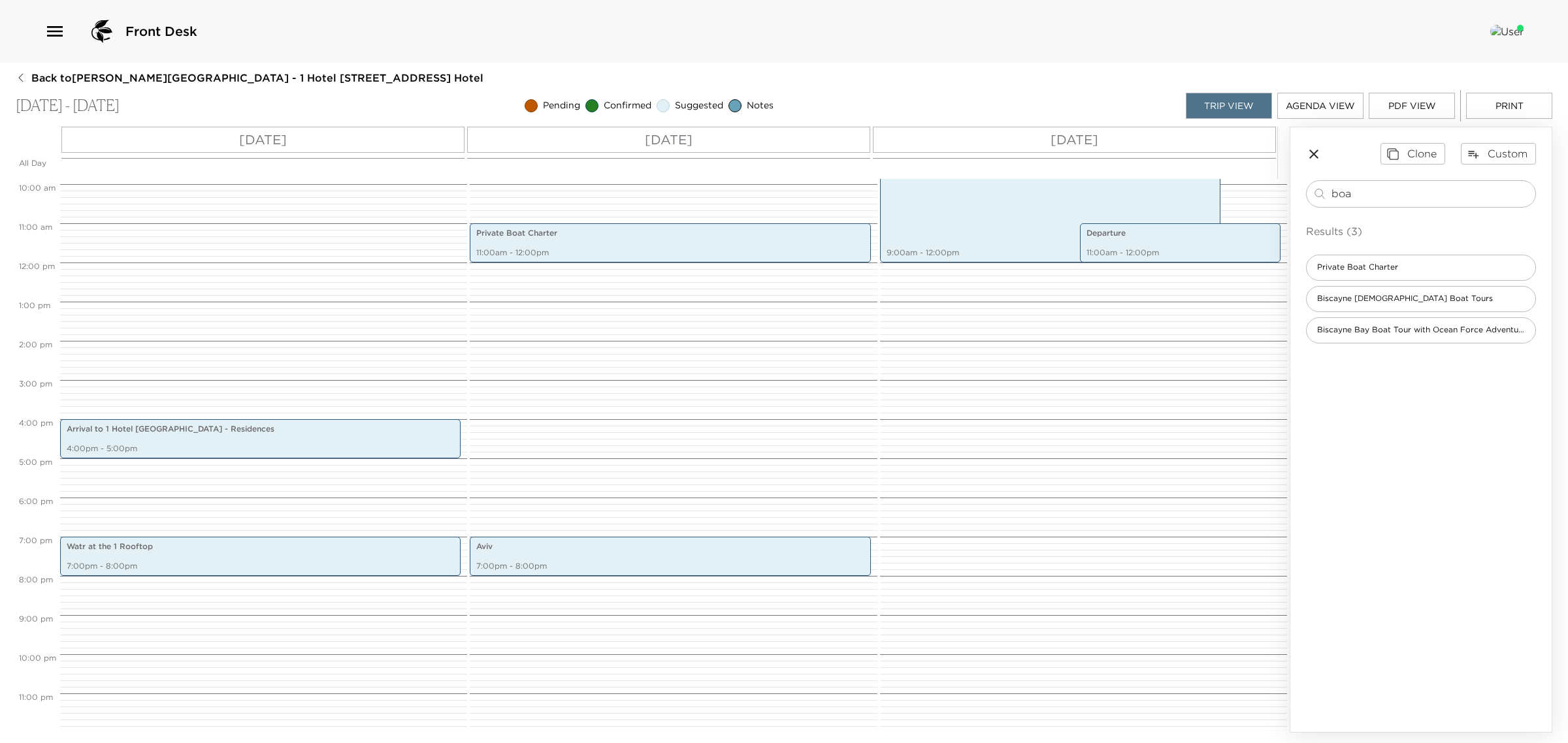
click at [1485, 105] on button "Print" at bounding box center [1510, 105] width 86 height 26
